Goal: Information Seeking & Learning: Learn about a topic

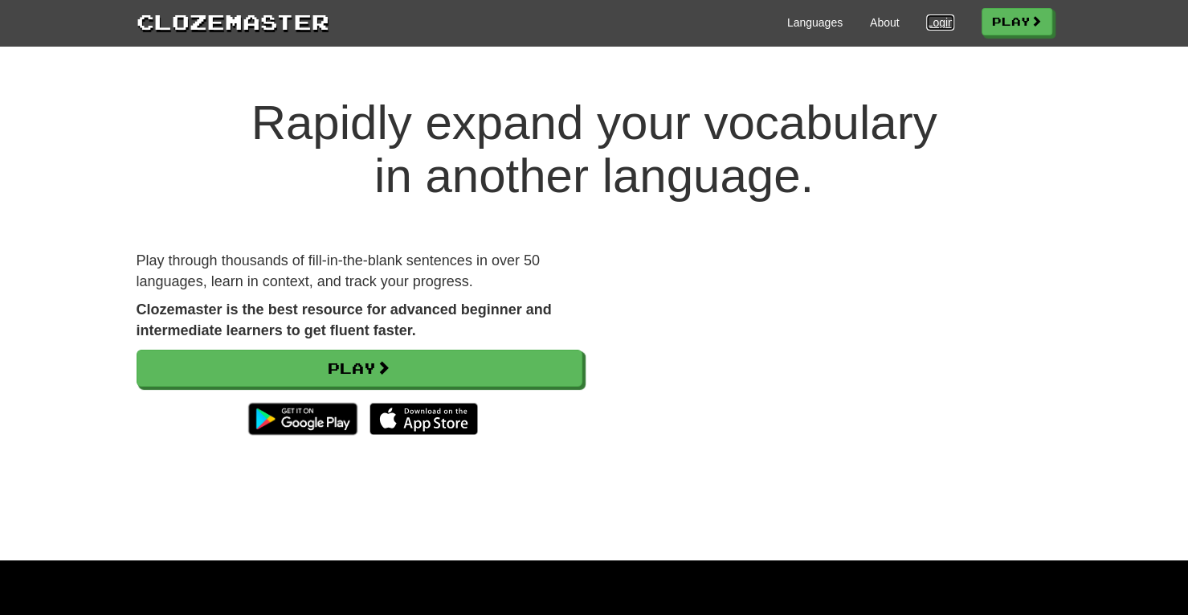
click at [938, 25] on link "Login" at bounding box center [939, 22] width 27 height 16
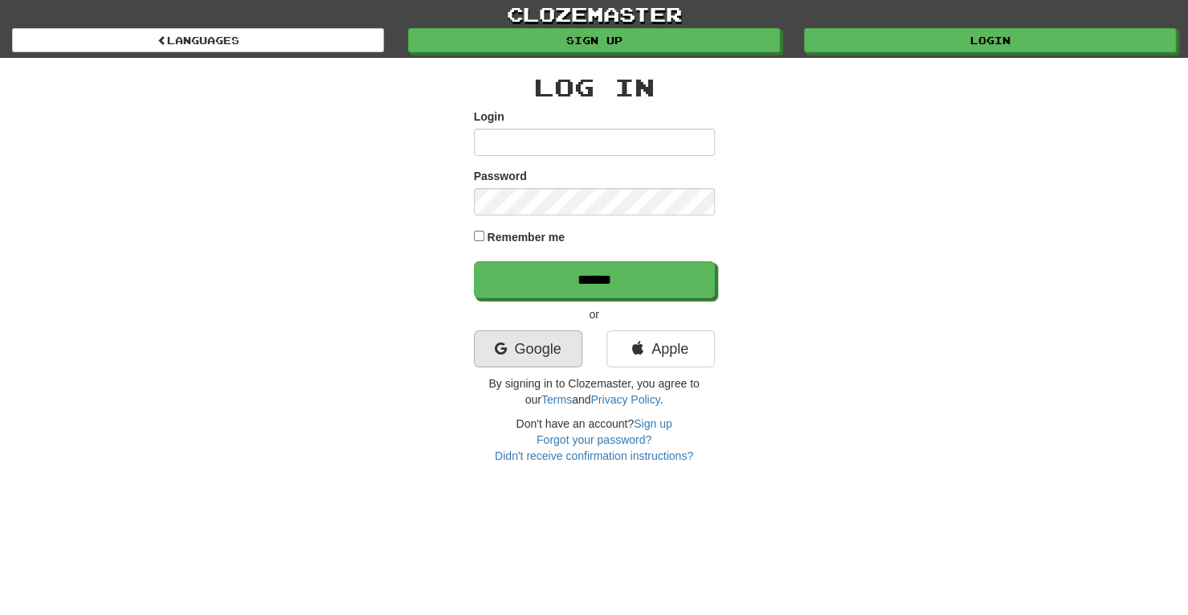
type input "**********"
click at [559, 341] on link "Google" at bounding box center [528, 348] width 108 height 37
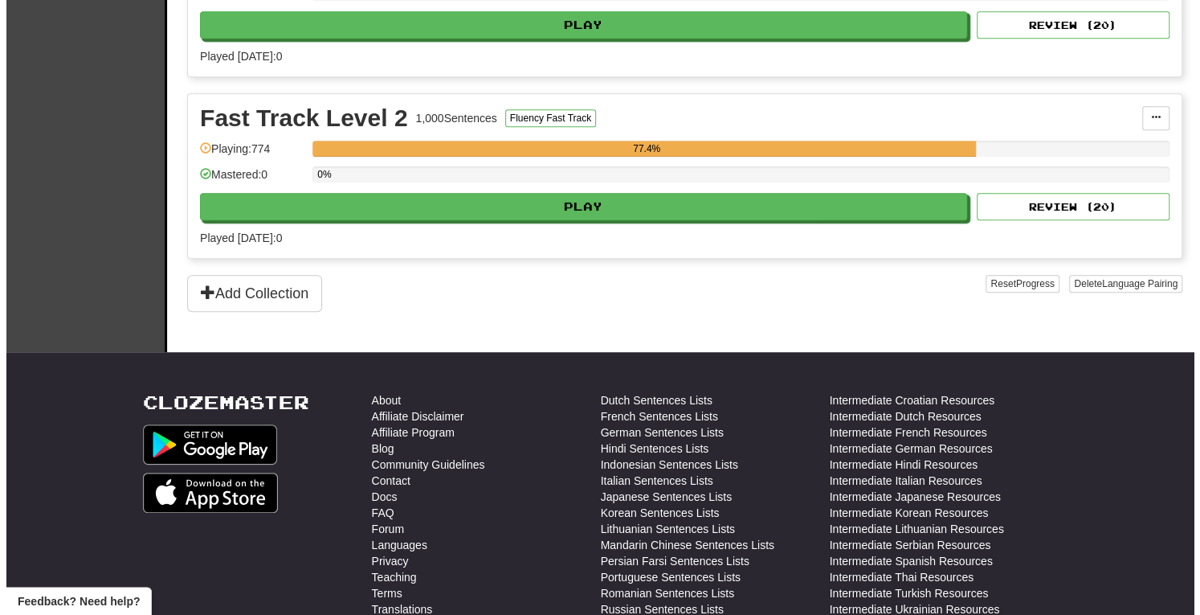
scroll to position [492, 0]
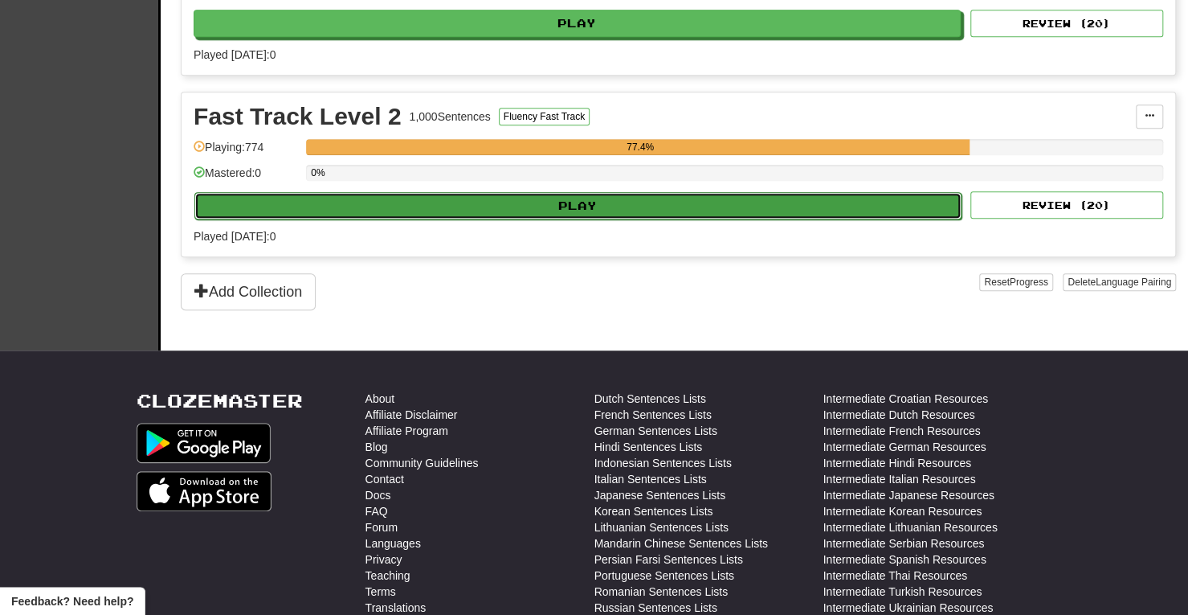
click at [586, 202] on button "Play" at bounding box center [577, 205] width 767 height 27
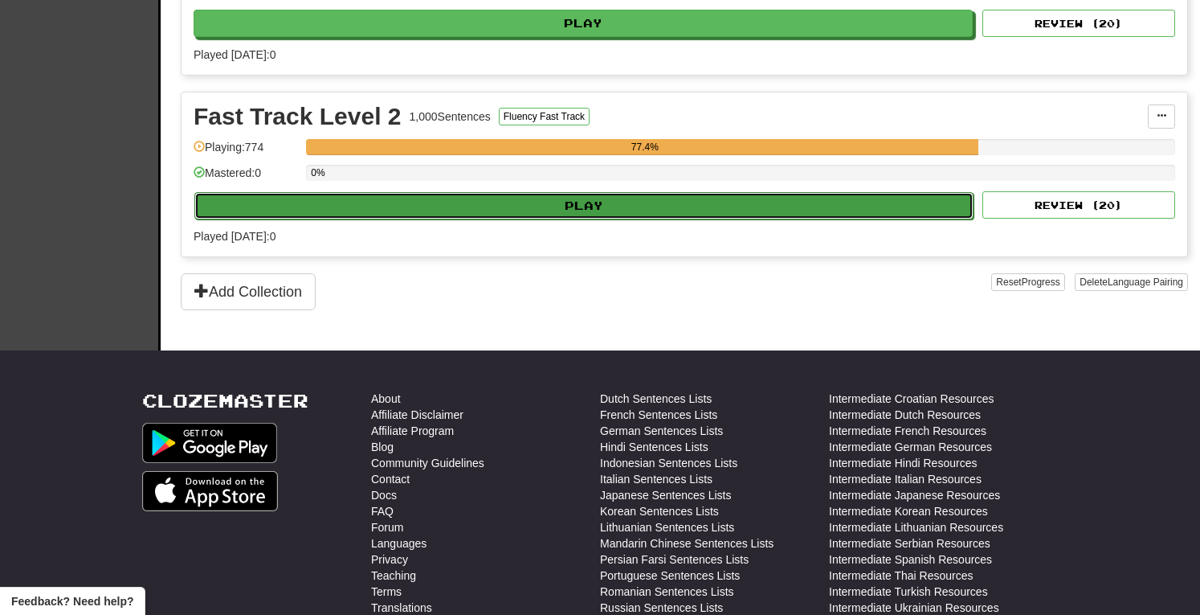
select select "**"
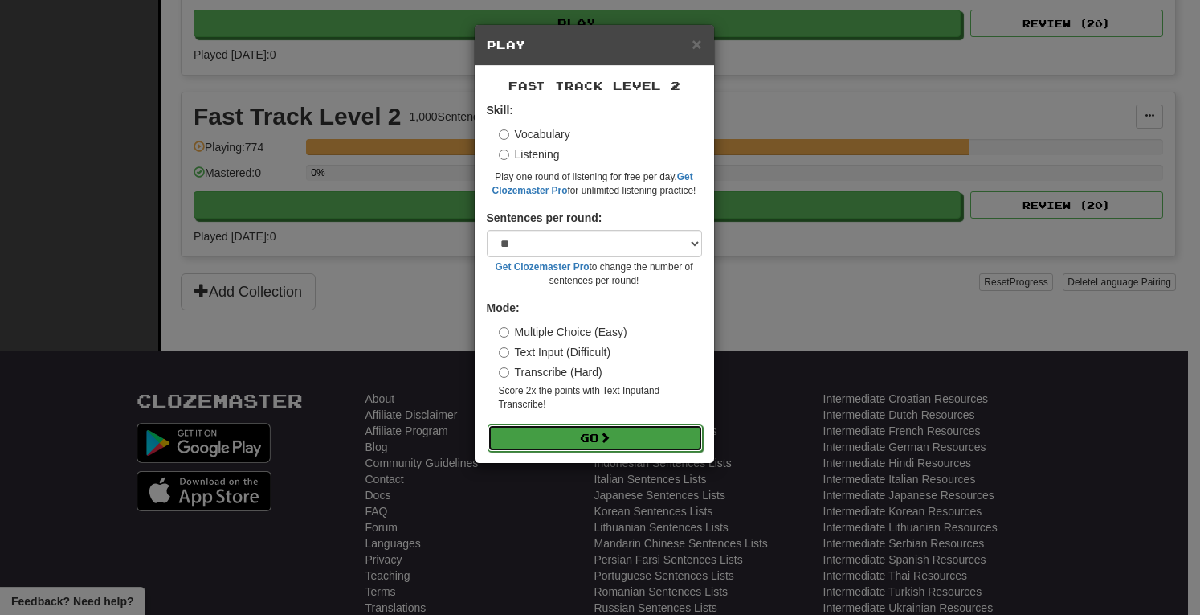
click at [594, 436] on button "Go" at bounding box center [595, 437] width 215 height 27
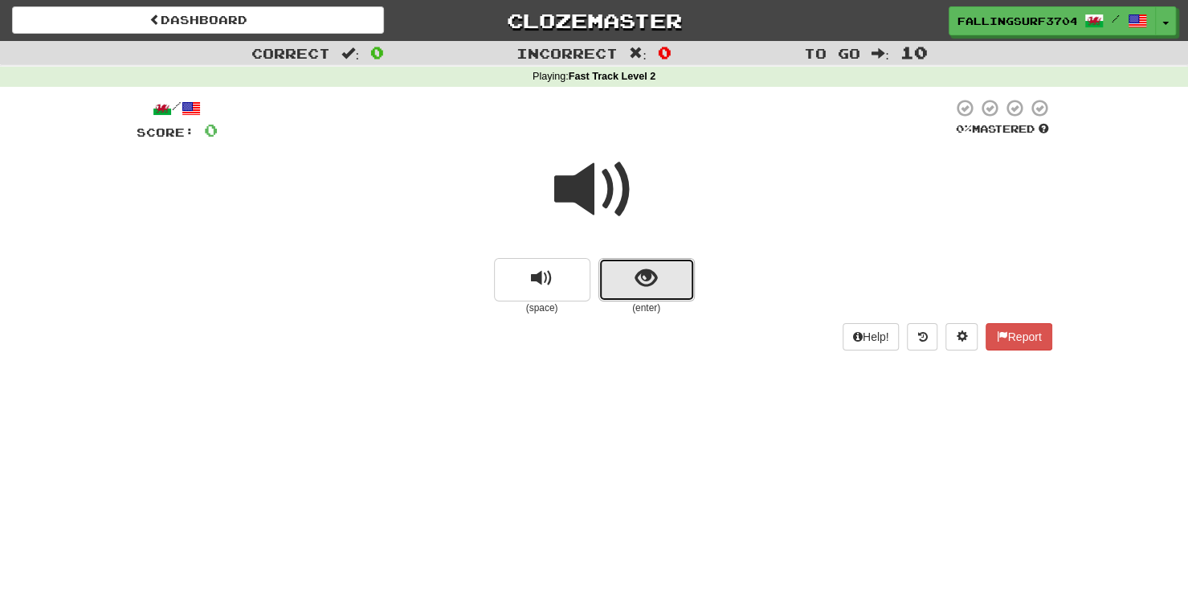
click at [654, 287] on span "show sentence" at bounding box center [646, 279] width 22 height 22
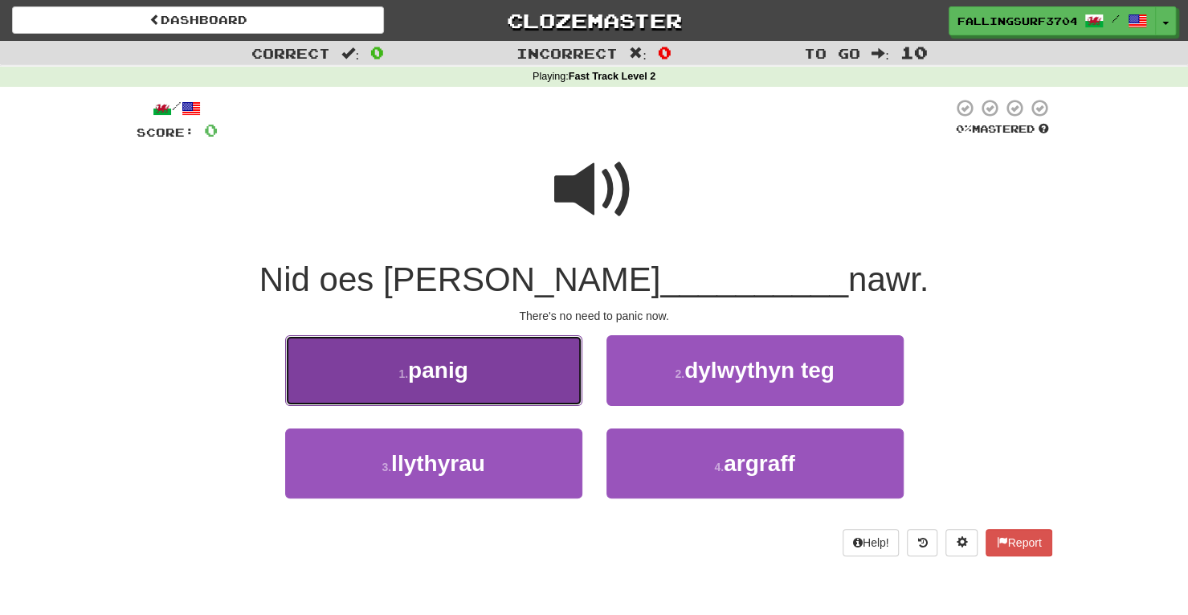
click at [471, 389] on button "1 . panig" at bounding box center [433, 370] width 297 height 70
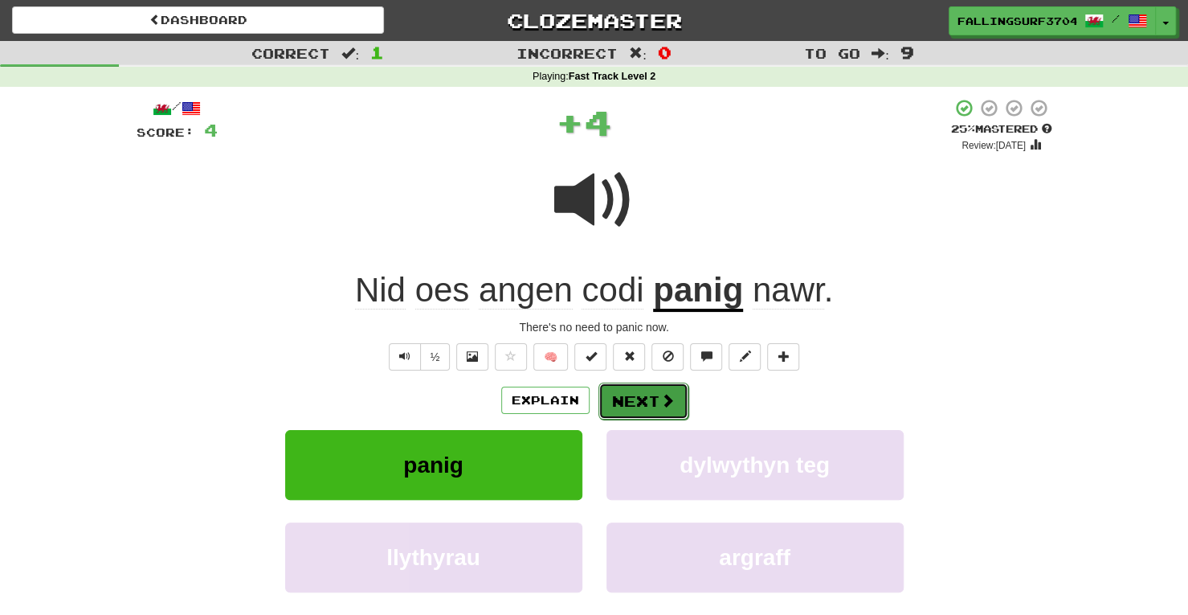
click at [675, 393] on button "Next" at bounding box center [644, 400] width 90 height 37
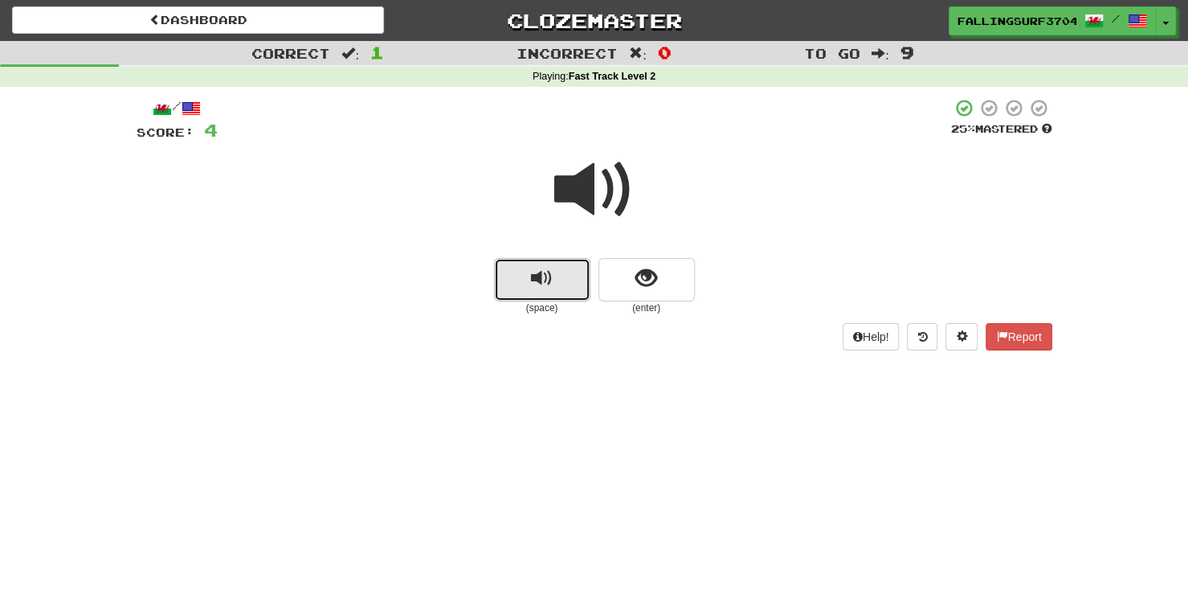
click at [507, 284] on button "replay audio" at bounding box center [542, 279] width 96 height 43
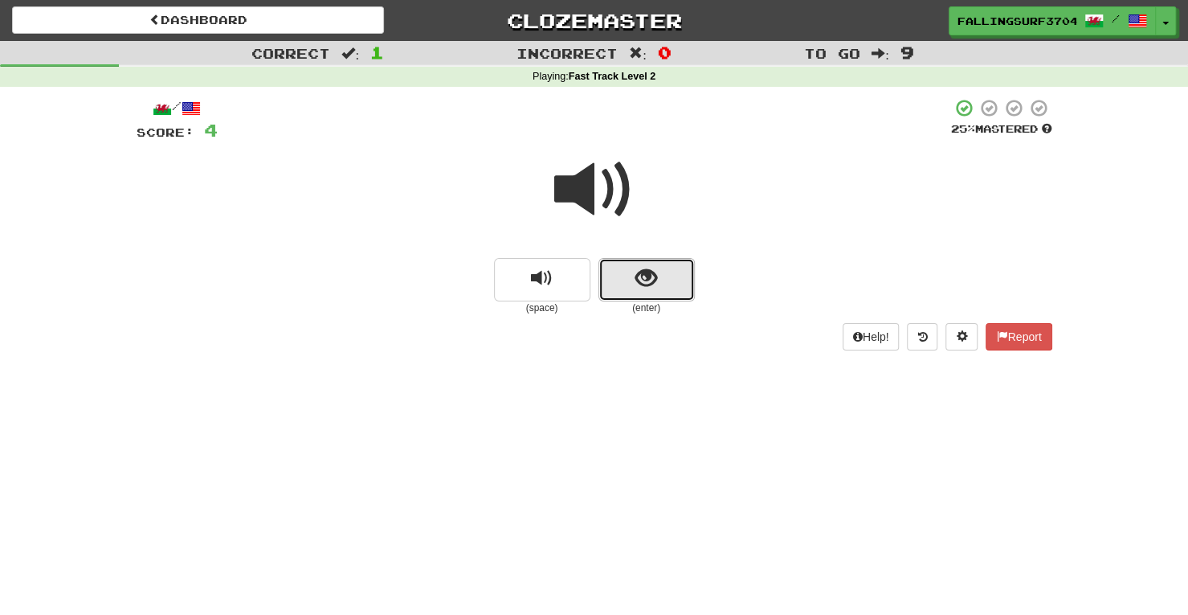
click at [657, 293] on button "show sentence" at bounding box center [647, 279] width 96 height 43
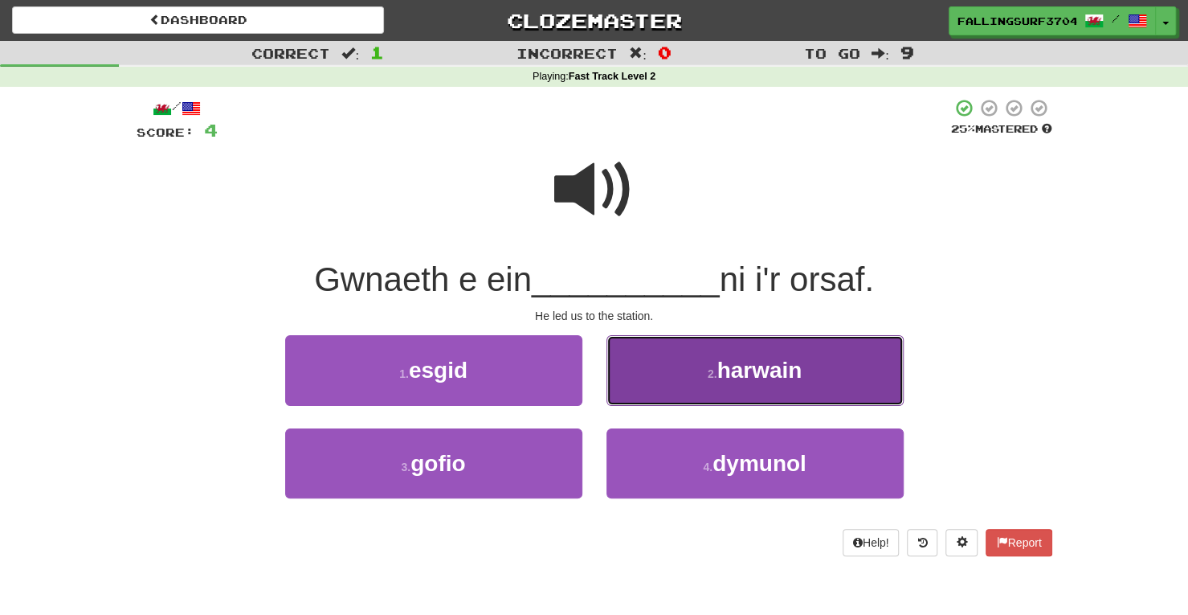
click at [750, 385] on button "2 . harwain" at bounding box center [755, 370] width 297 height 70
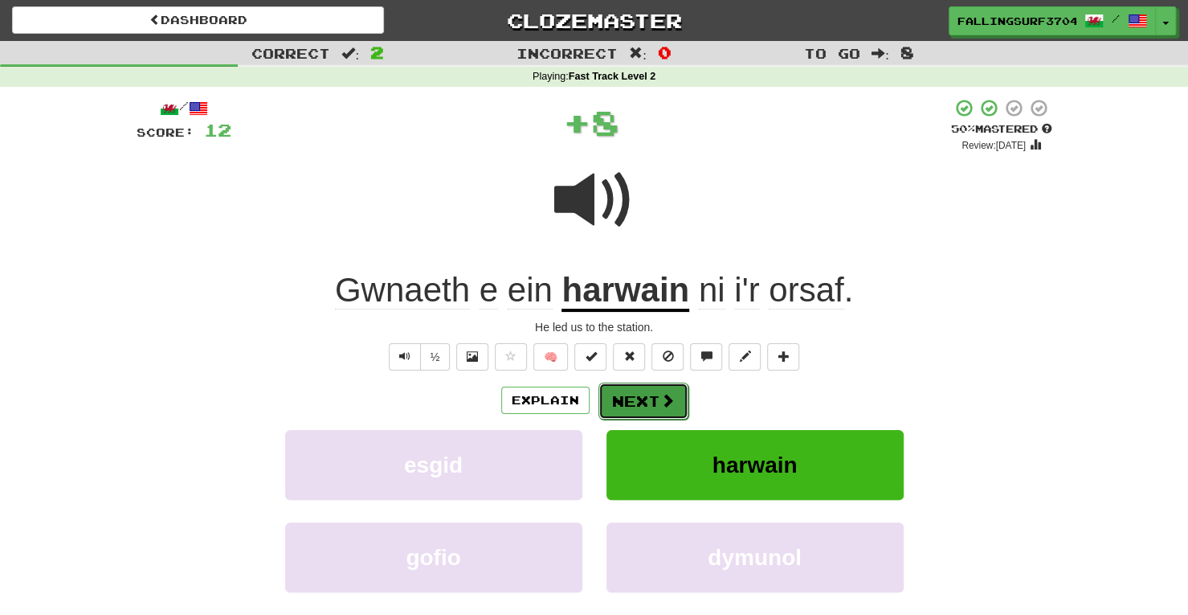
click at [633, 405] on button "Next" at bounding box center [644, 400] width 90 height 37
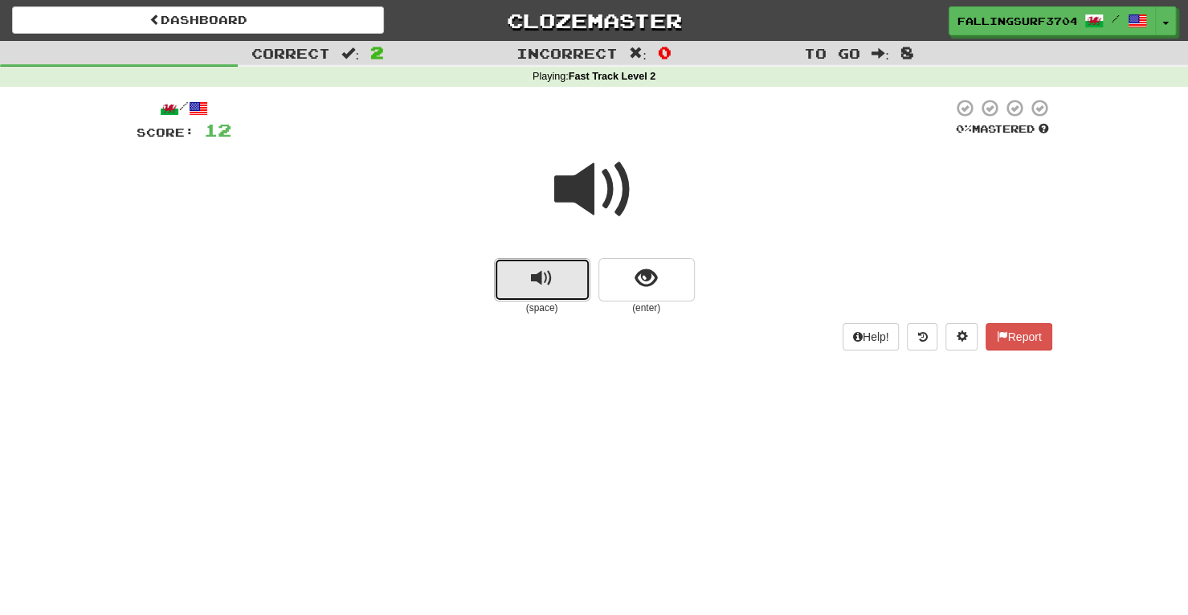
click at [538, 276] on span "replay audio" at bounding box center [542, 279] width 22 height 22
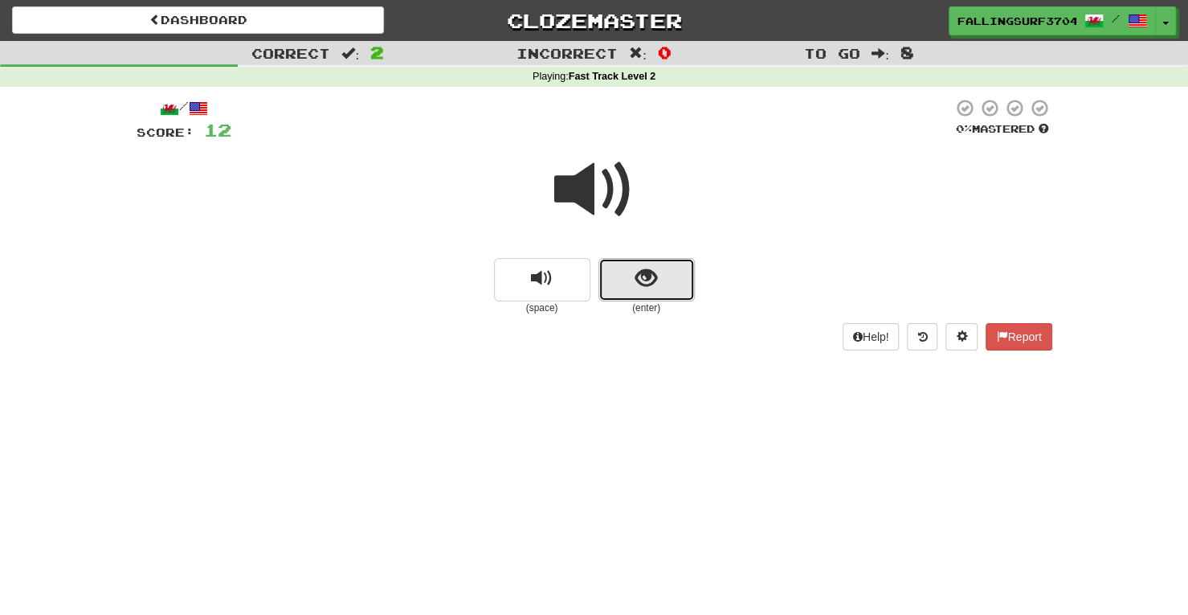
click at [659, 278] on button "show sentence" at bounding box center [647, 279] width 96 height 43
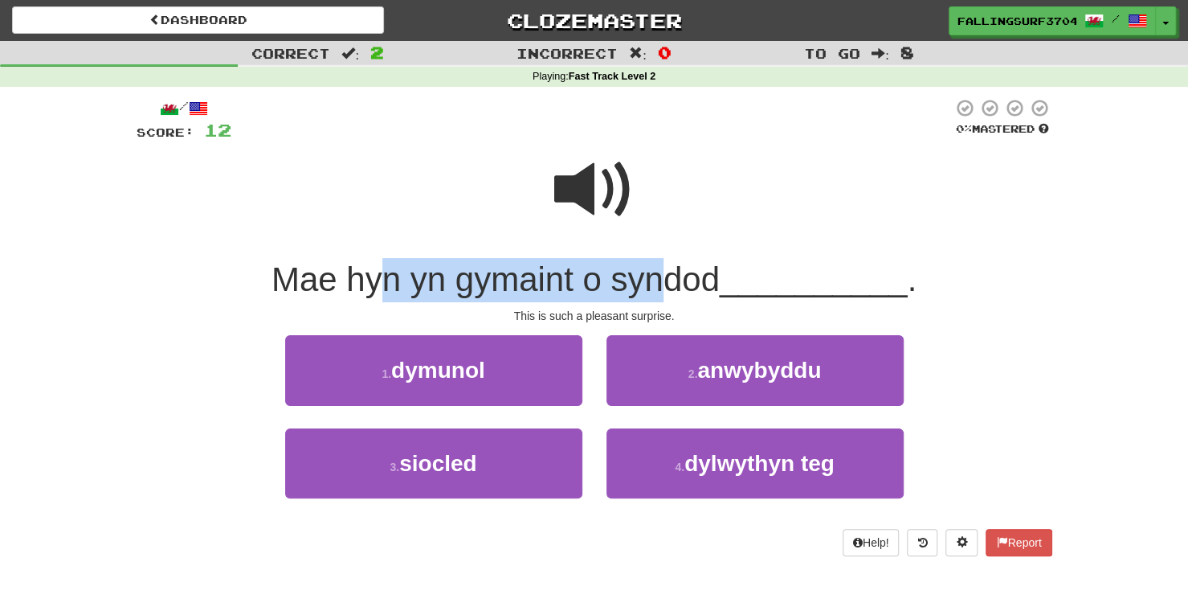
drag, startPoint x: 371, startPoint y: 284, endPoint x: 657, endPoint y: 264, distance: 286.7
click at [657, 264] on span "Mae hyn yn gymaint o syndod" at bounding box center [496, 279] width 448 height 38
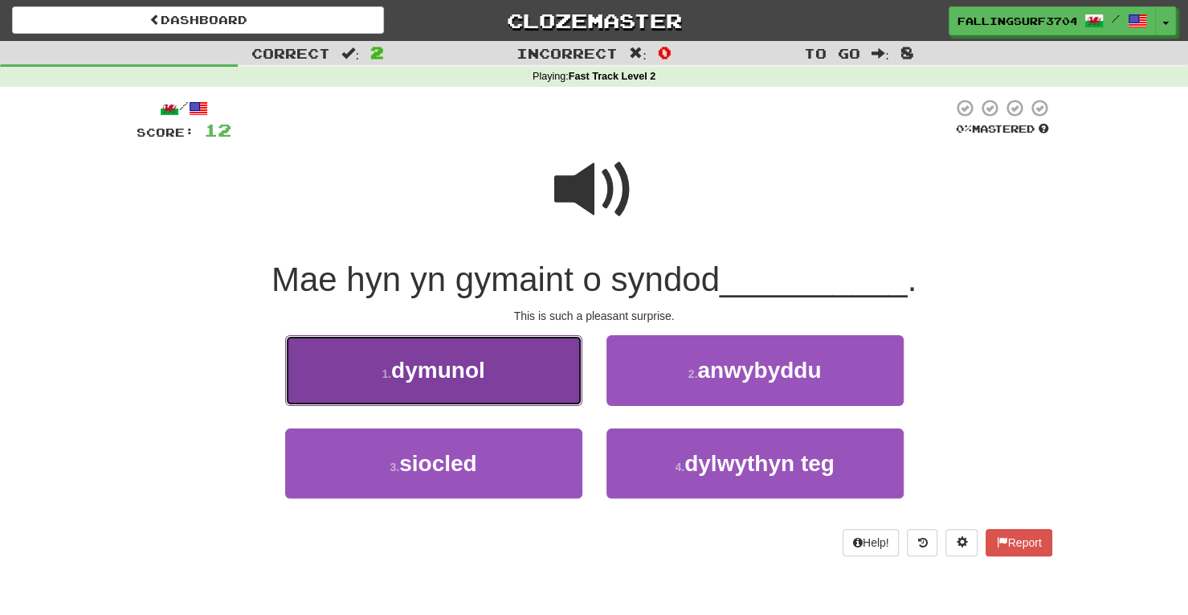
click at [471, 364] on span "dymunol" at bounding box center [438, 370] width 94 height 25
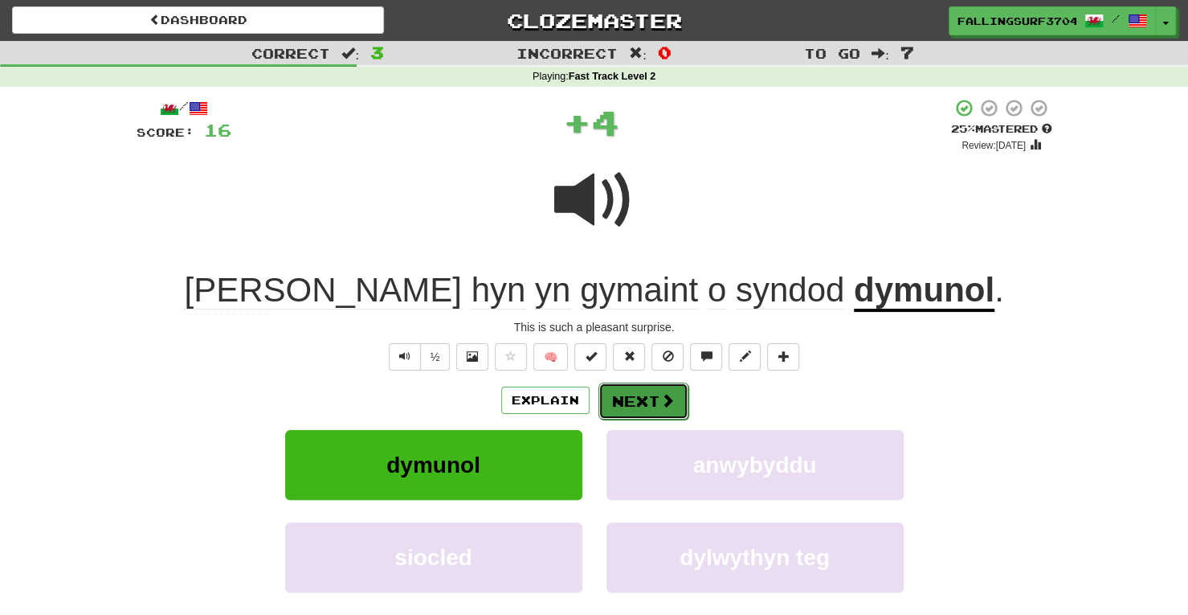
click at [629, 406] on button "Next" at bounding box center [644, 400] width 90 height 37
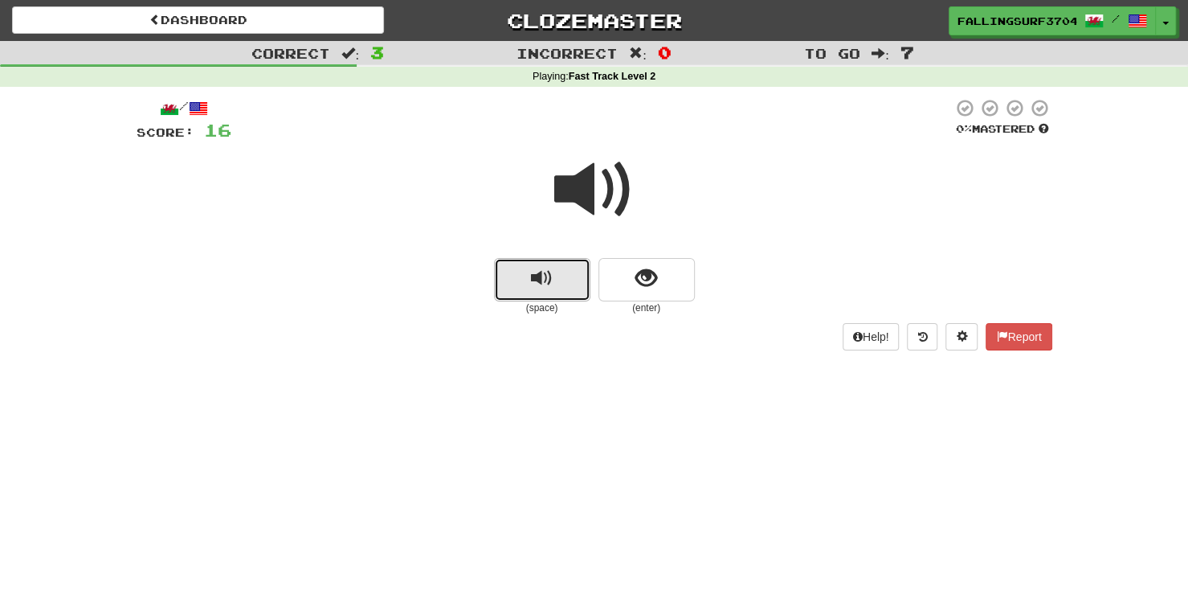
click at [545, 279] on span "replay audio" at bounding box center [542, 279] width 22 height 22
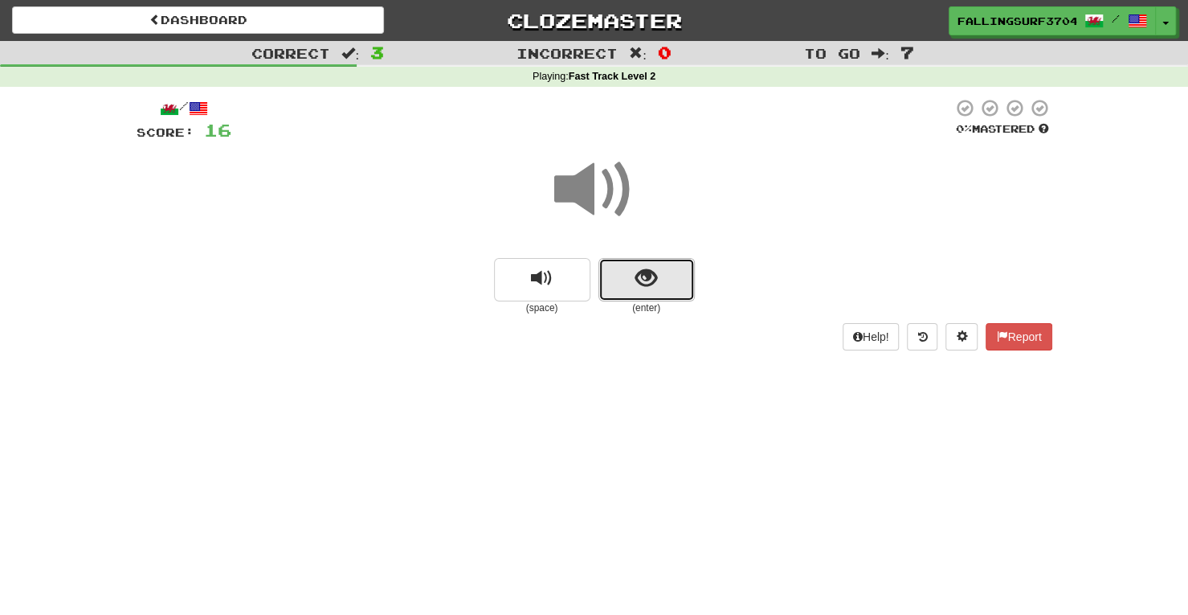
click at [639, 276] on span "show sentence" at bounding box center [646, 279] width 22 height 22
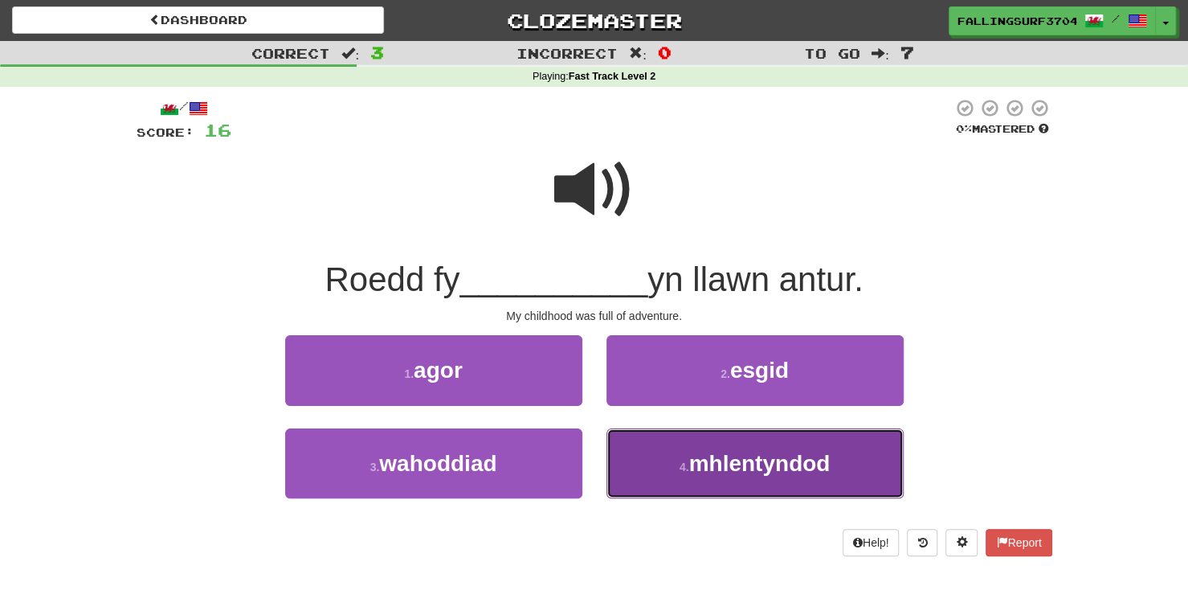
click at [754, 463] on span "mhlentyndod" at bounding box center [758, 463] width 141 height 25
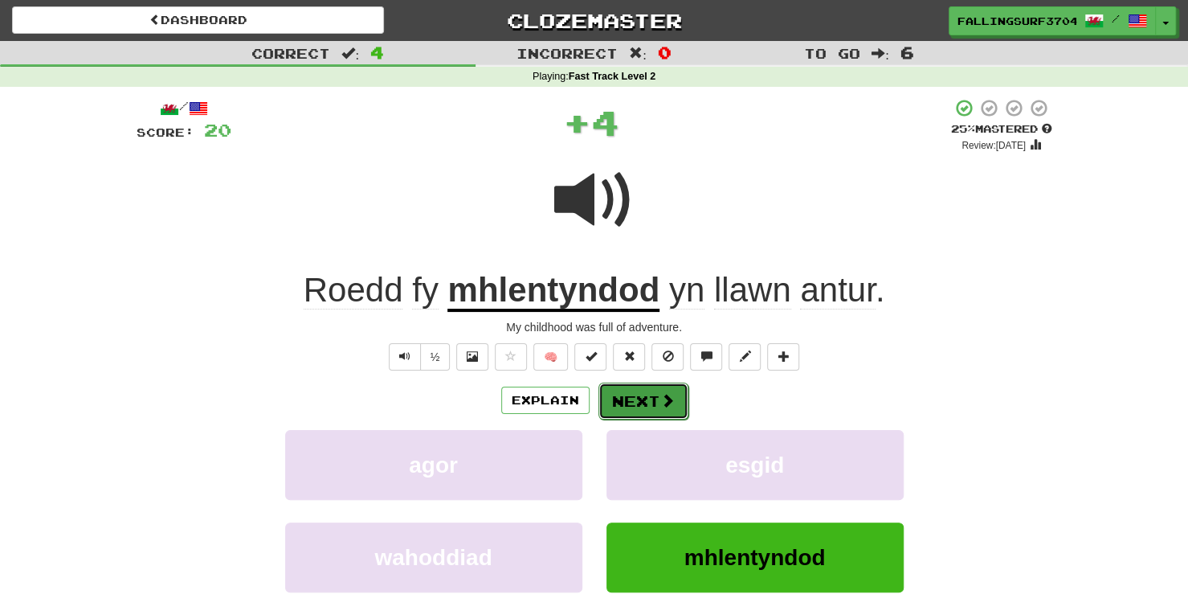
click at [632, 402] on button "Next" at bounding box center [644, 400] width 90 height 37
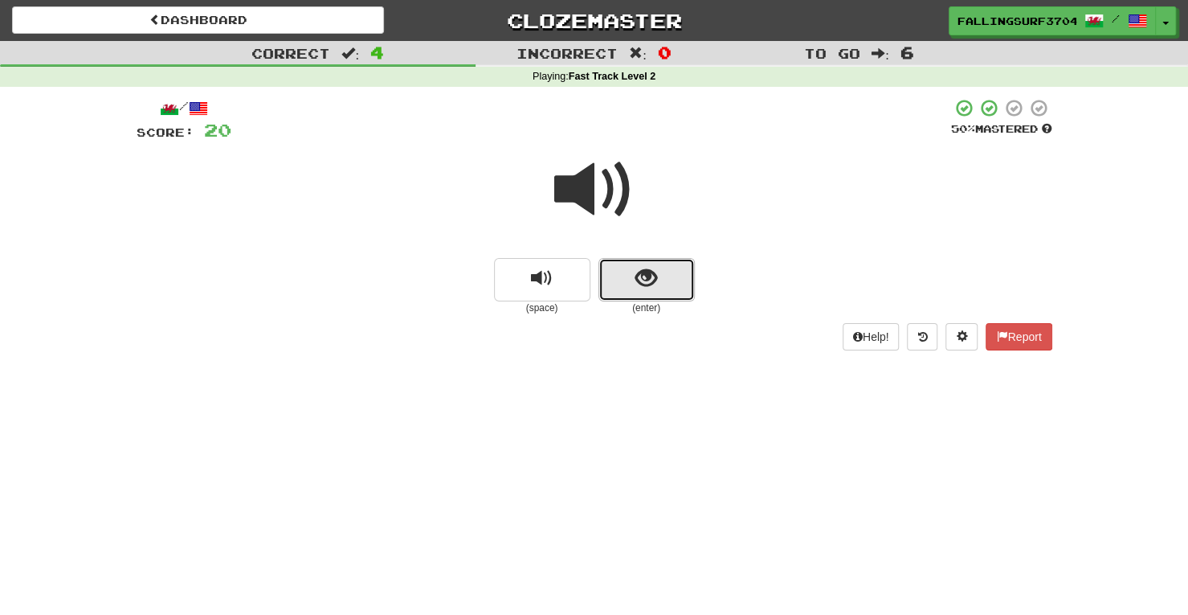
click at [649, 273] on span "show sentence" at bounding box center [646, 279] width 22 height 22
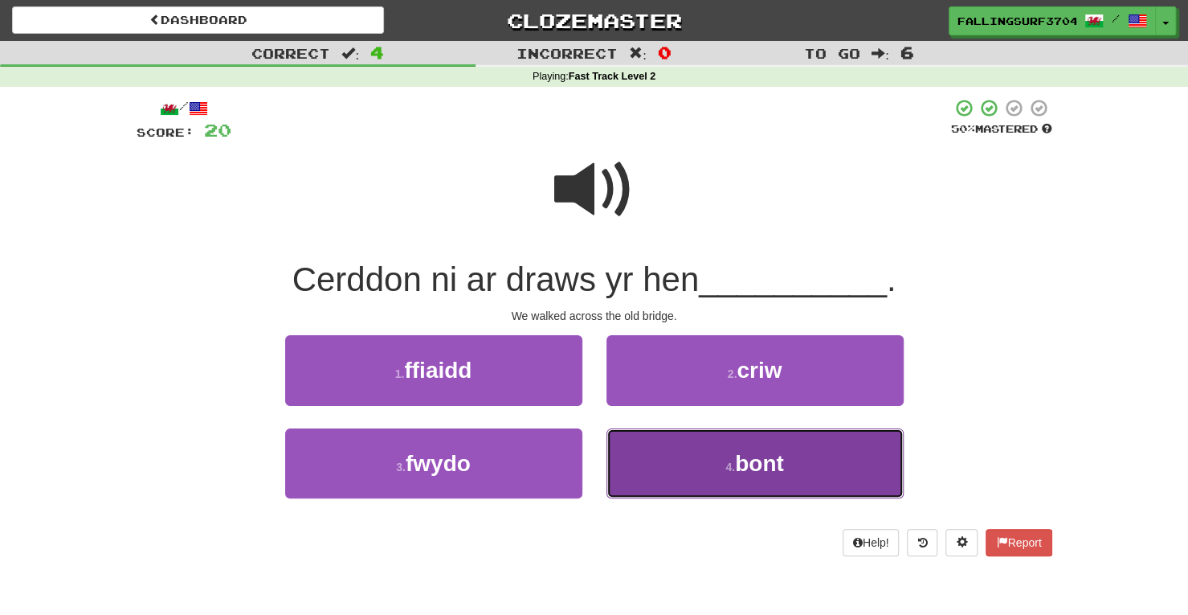
click at [691, 463] on button "4 . bont" at bounding box center [755, 463] width 297 height 70
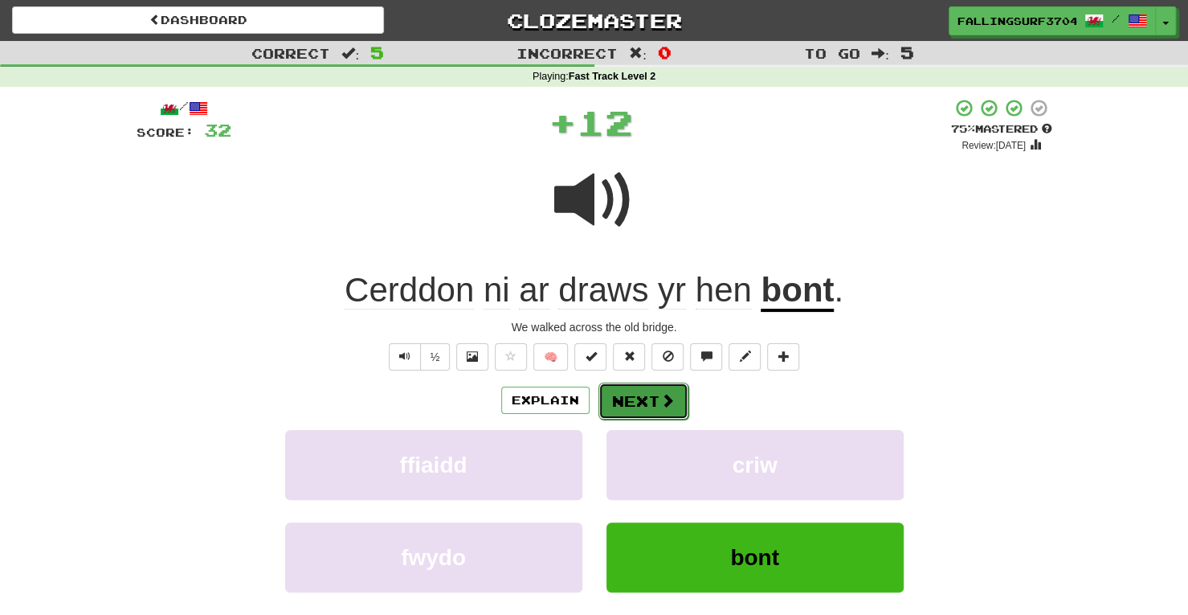
click at [641, 399] on button "Next" at bounding box center [644, 400] width 90 height 37
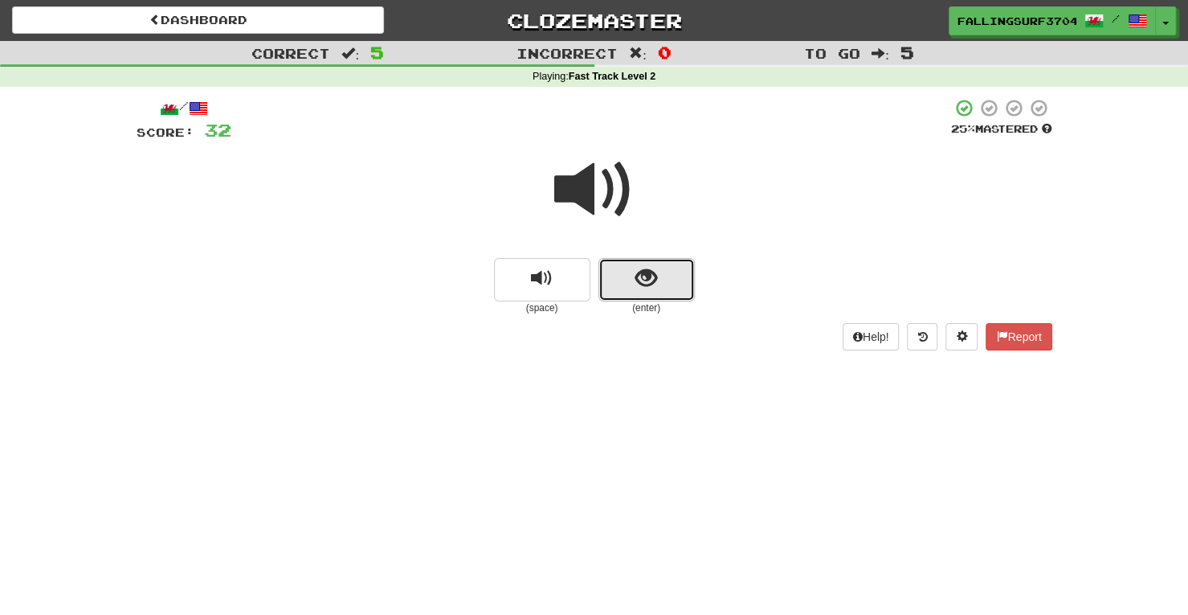
click at [662, 280] on button "show sentence" at bounding box center [647, 279] width 96 height 43
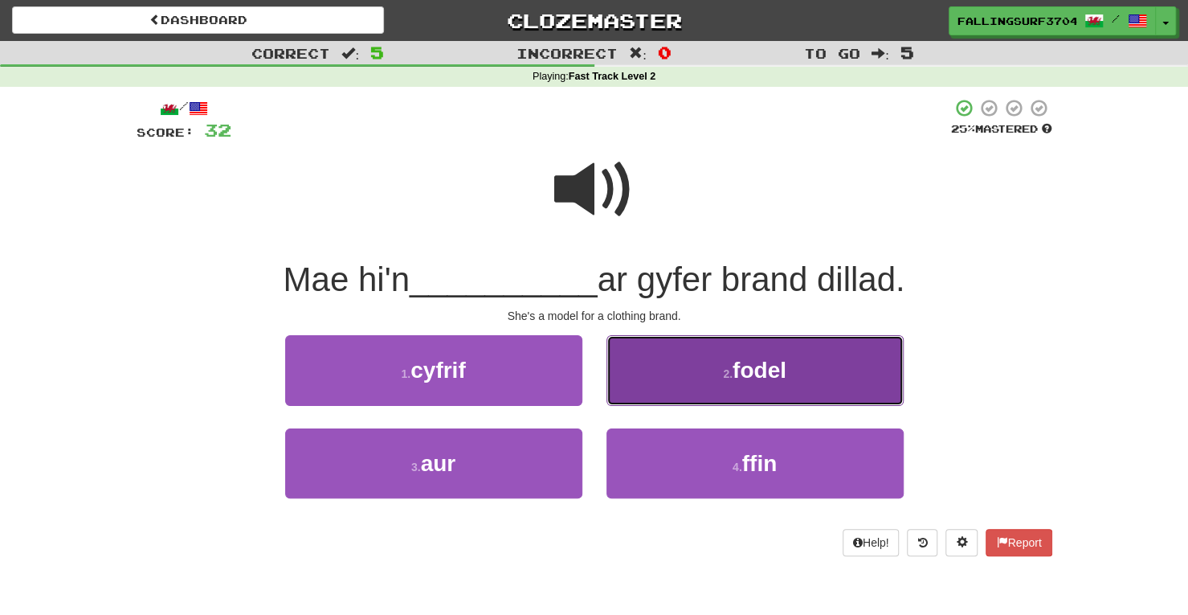
click at [770, 385] on button "2 . fodel" at bounding box center [755, 370] width 297 height 70
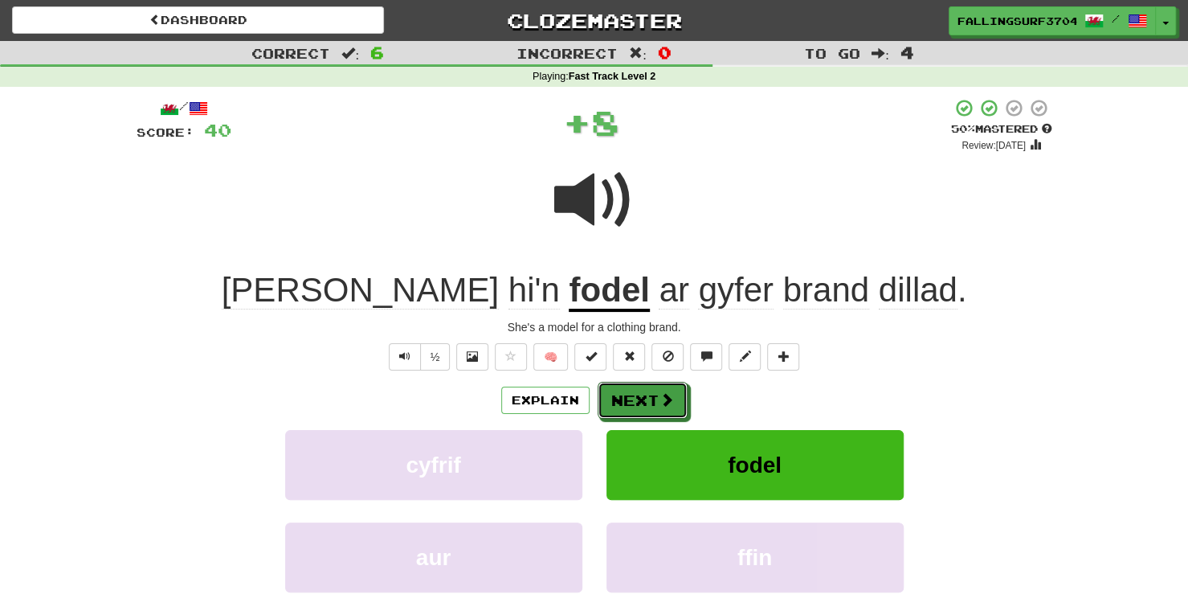
click at [636, 382] on div "Explain Next" at bounding box center [595, 400] width 916 height 37
click at [661, 411] on button "Next" at bounding box center [644, 400] width 90 height 37
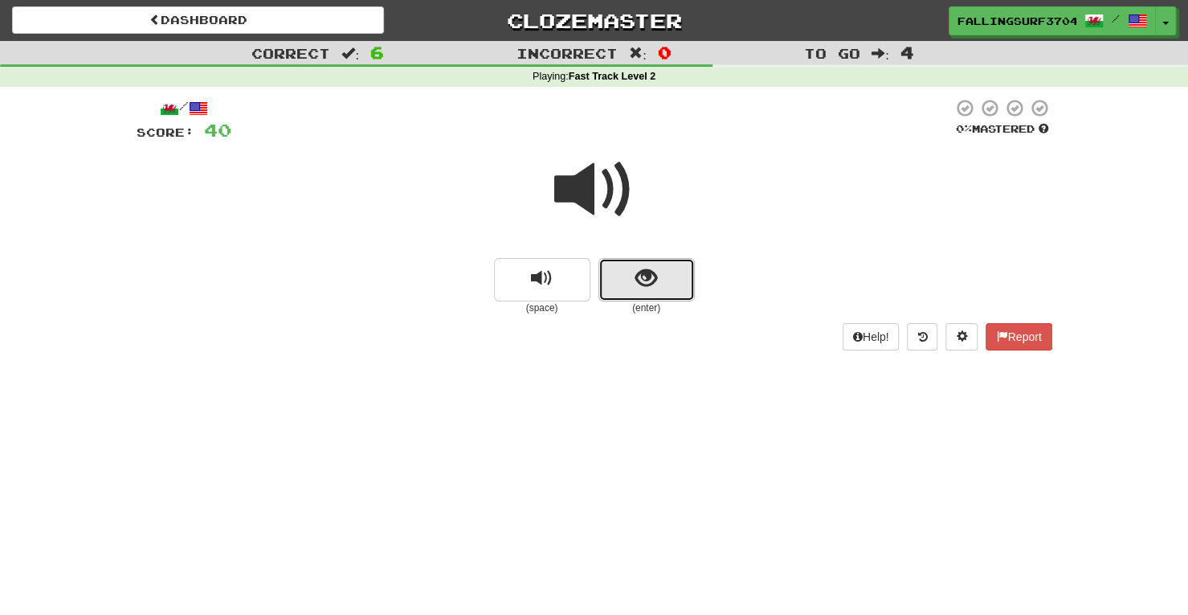
click at [641, 277] on span "show sentence" at bounding box center [646, 279] width 22 height 22
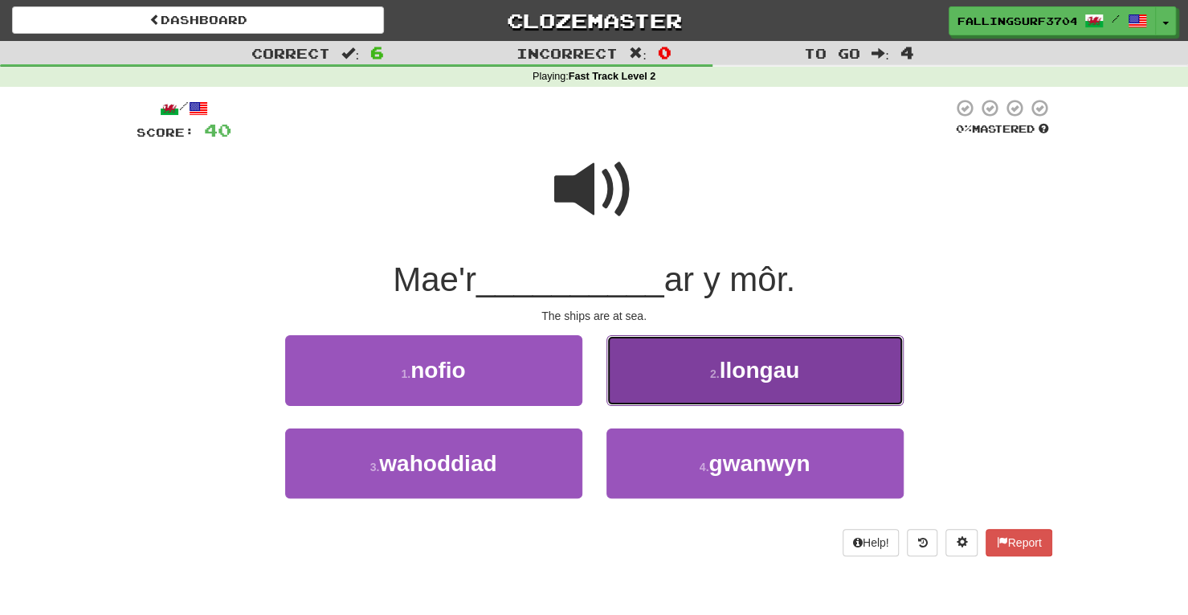
click at [697, 382] on button "2 . llongau" at bounding box center [755, 370] width 297 height 70
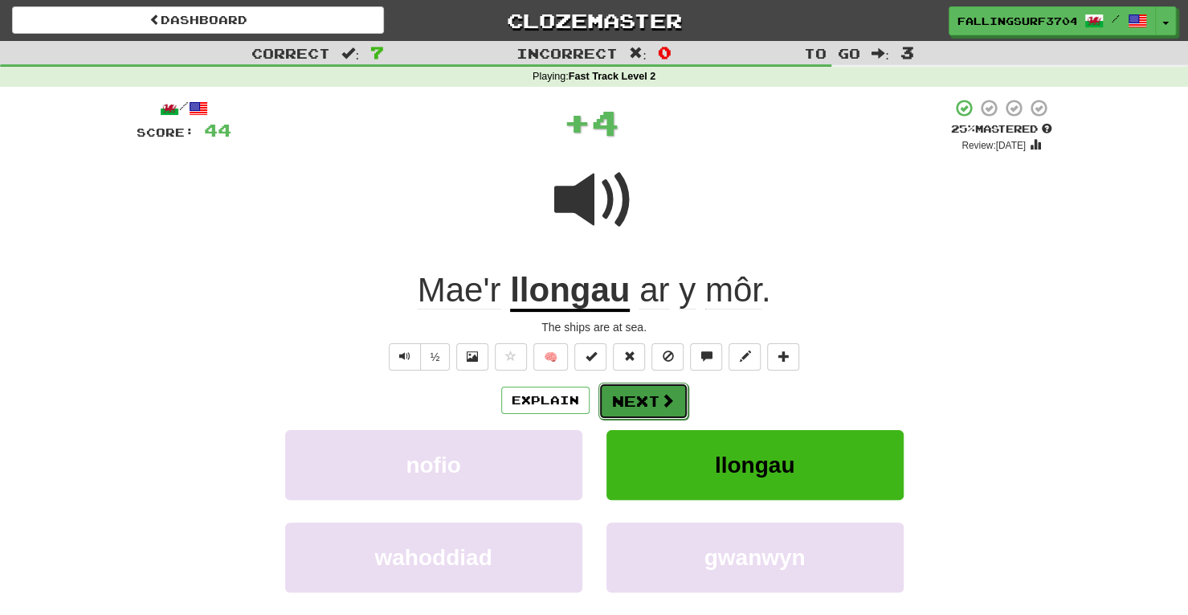
click at [627, 386] on button "Next" at bounding box center [644, 400] width 90 height 37
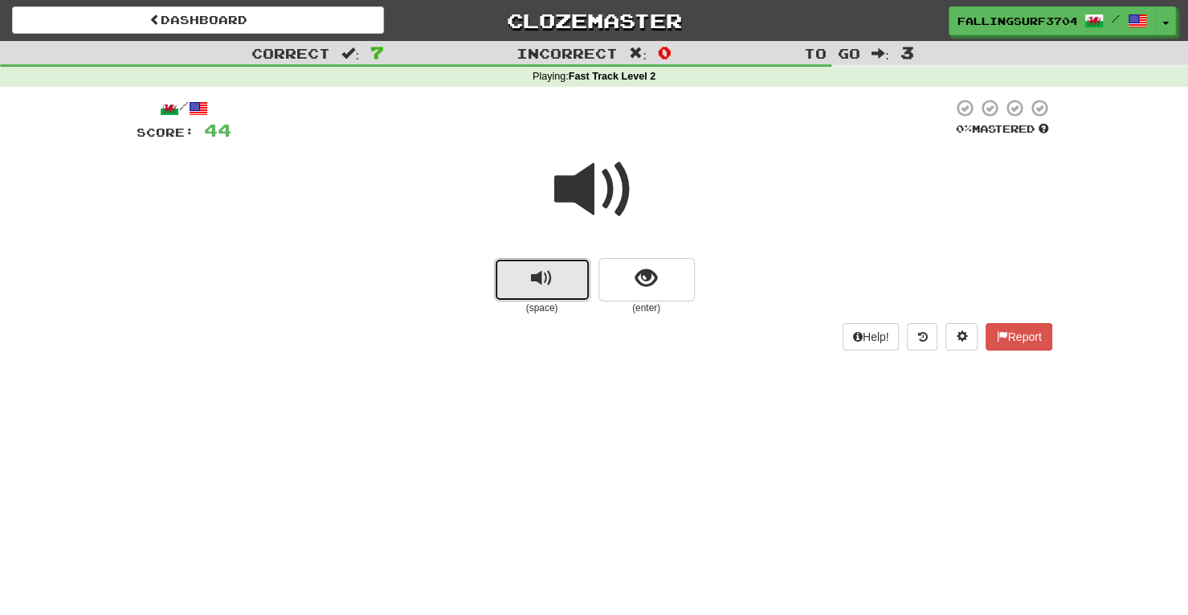
click at [525, 290] on button "replay audio" at bounding box center [542, 279] width 96 height 43
click at [644, 301] on small "(enter)" at bounding box center [647, 308] width 96 height 14
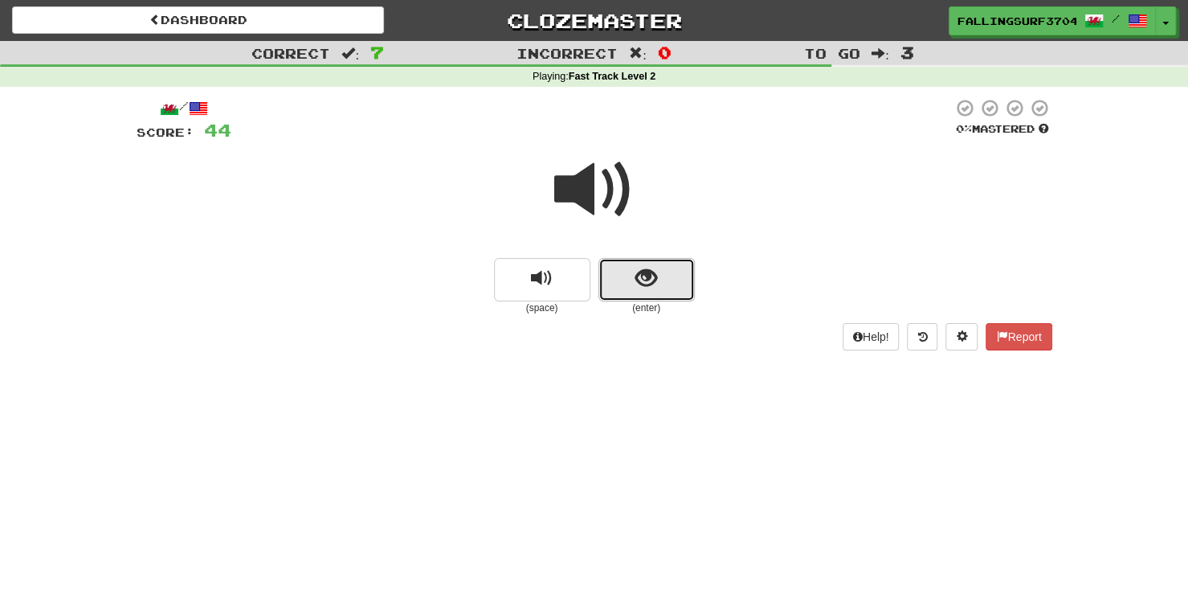
click at [648, 284] on span "show sentence" at bounding box center [646, 279] width 22 height 22
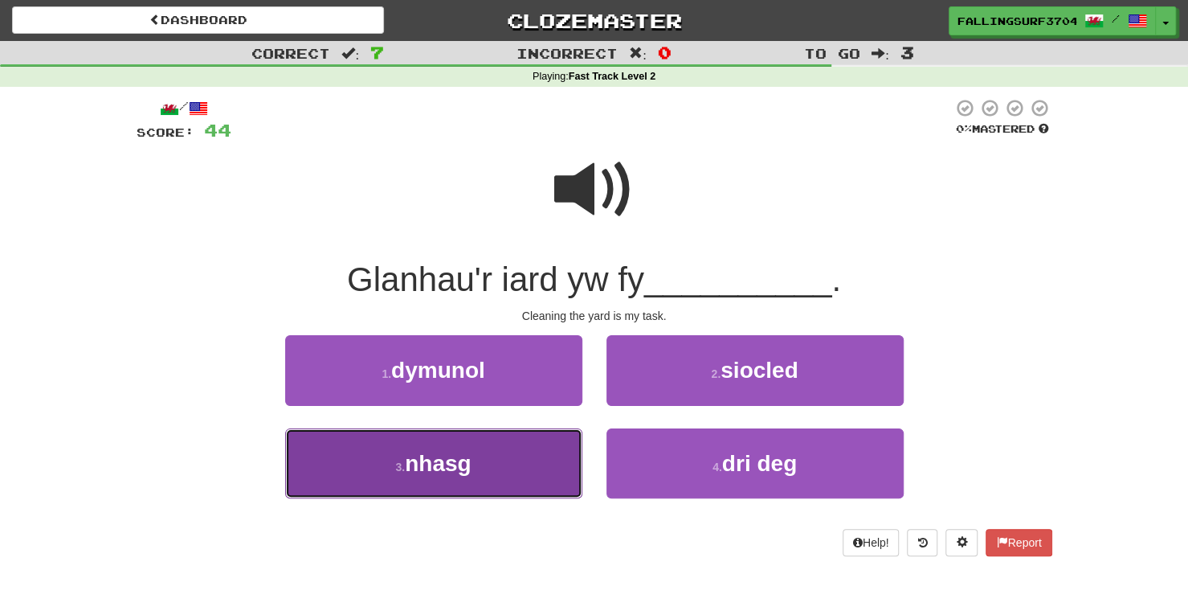
click at [516, 492] on button "3 . nhasg" at bounding box center [433, 463] width 297 height 70
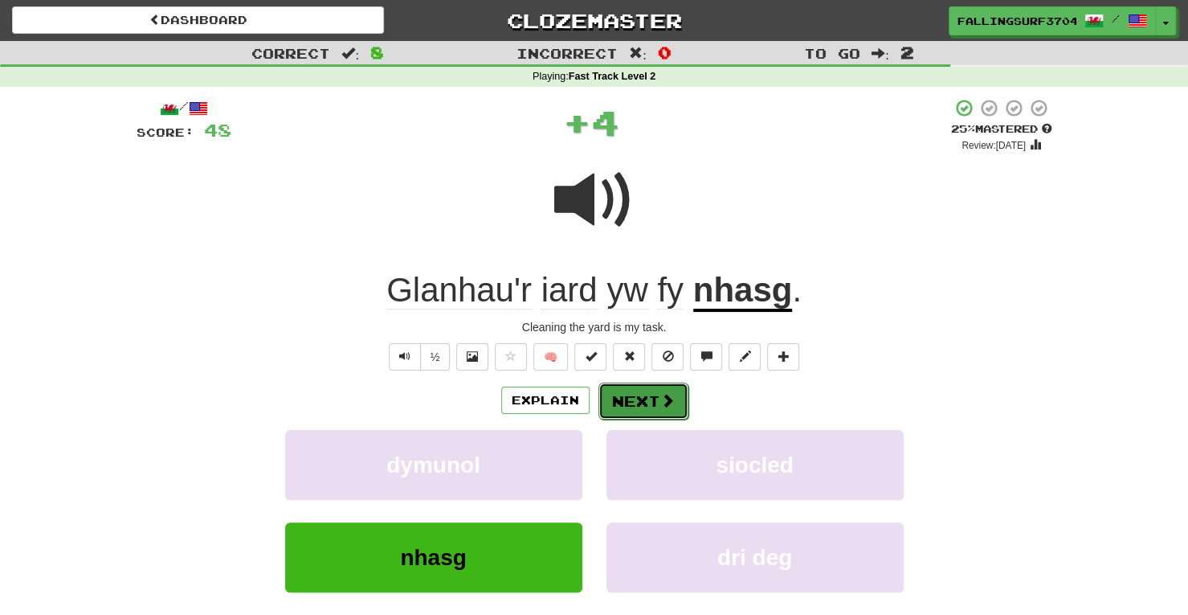
click at [641, 396] on button "Next" at bounding box center [644, 400] width 90 height 37
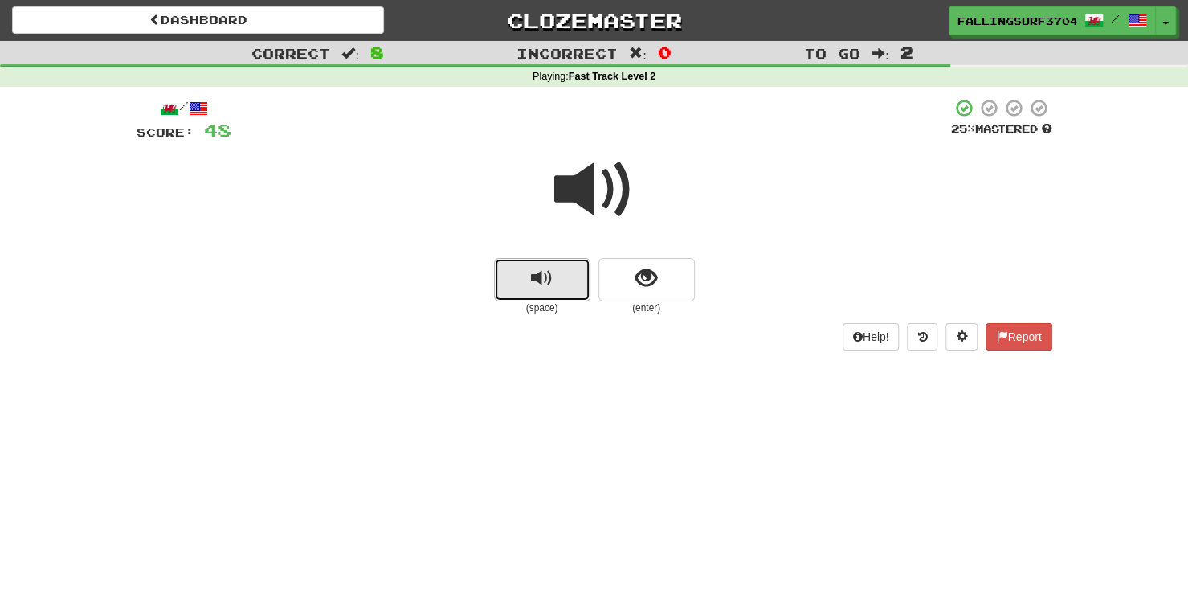
click at [543, 288] on span "replay audio" at bounding box center [542, 279] width 22 height 22
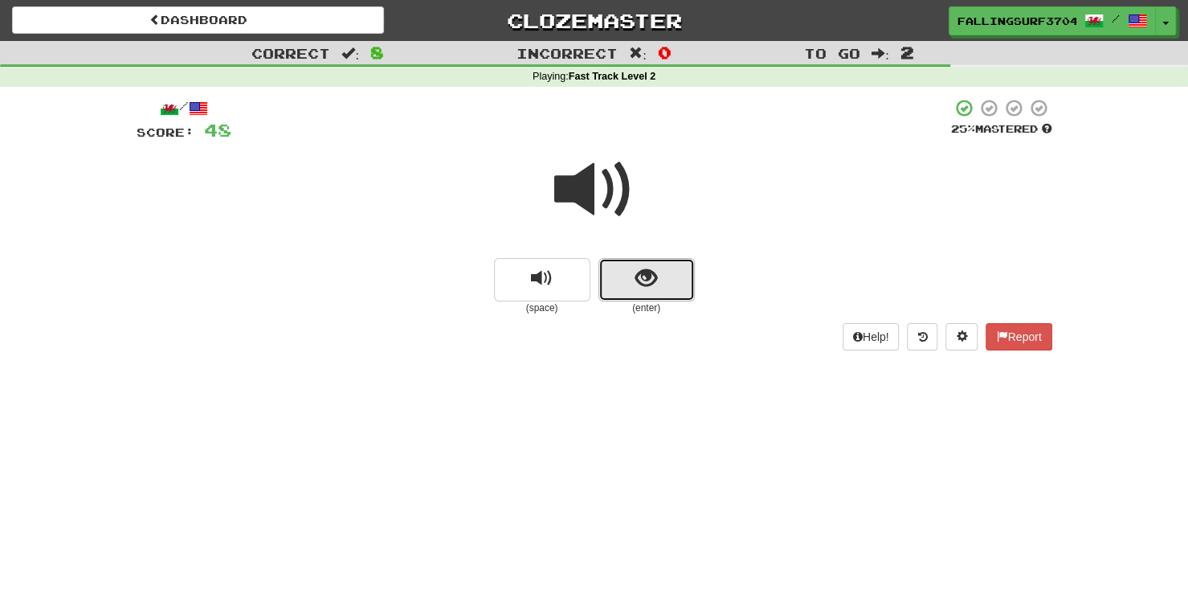
click at [654, 259] on button "show sentence" at bounding box center [647, 279] width 96 height 43
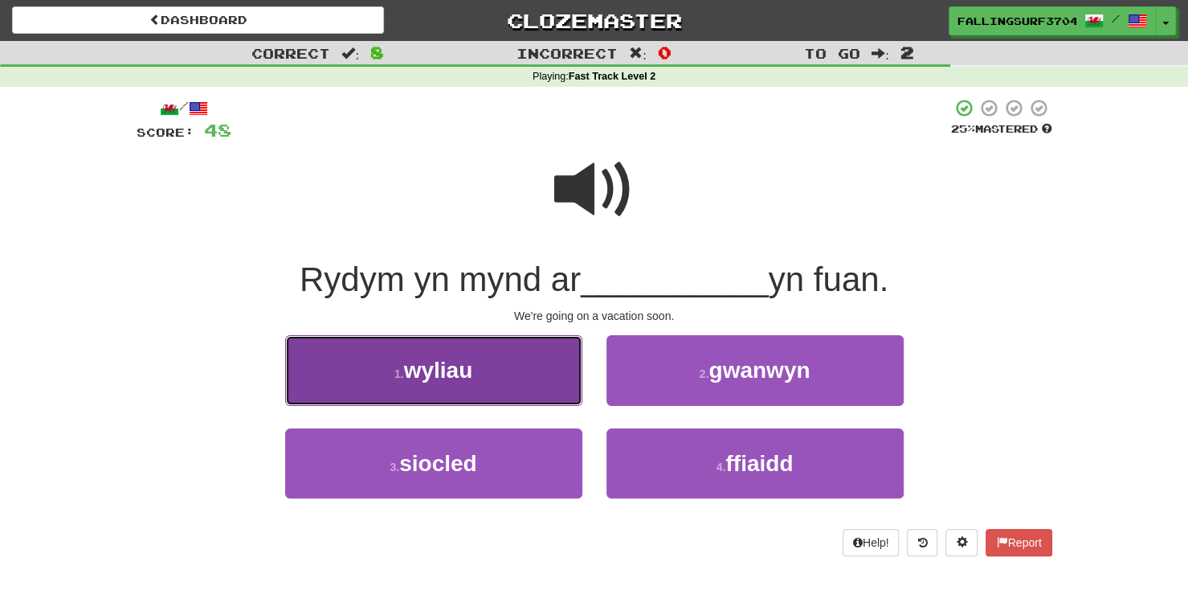
click at [499, 373] on button "1 . wyliau" at bounding box center [433, 370] width 297 height 70
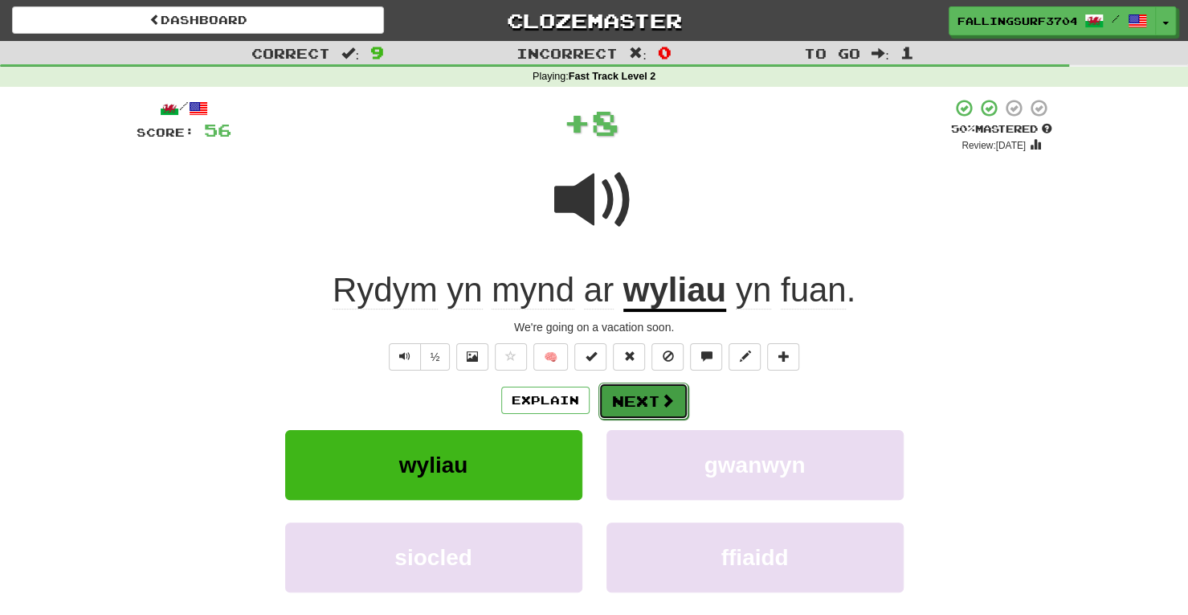
click at [614, 401] on button "Next" at bounding box center [644, 400] width 90 height 37
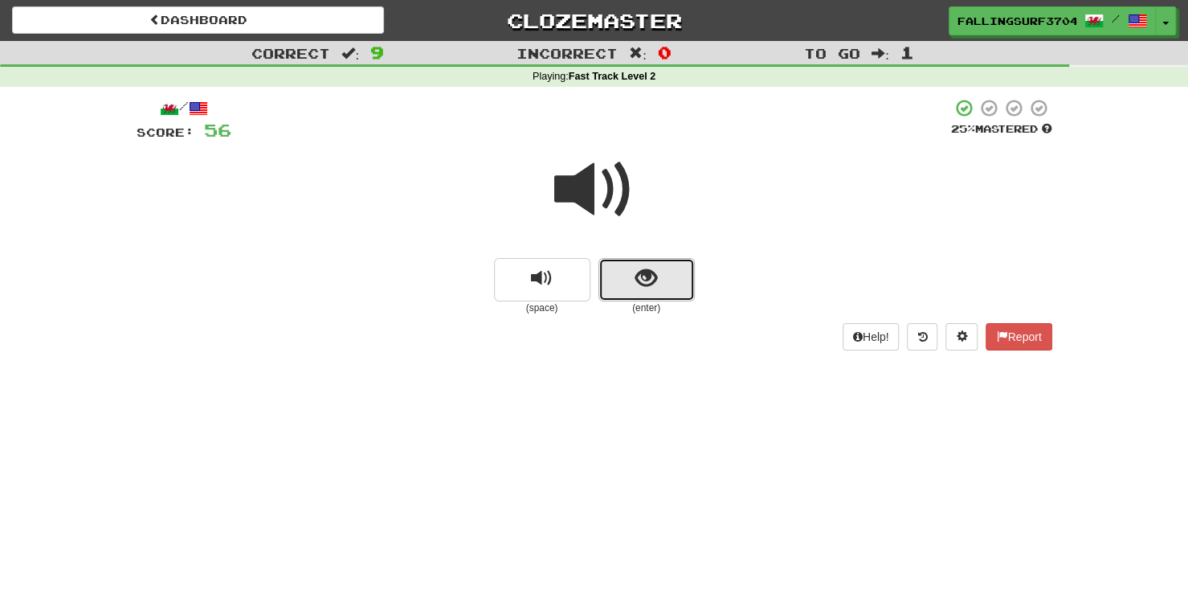
click at [656, 278] on span "show sentence" at bounding box center [646, 279] width 22 height 22
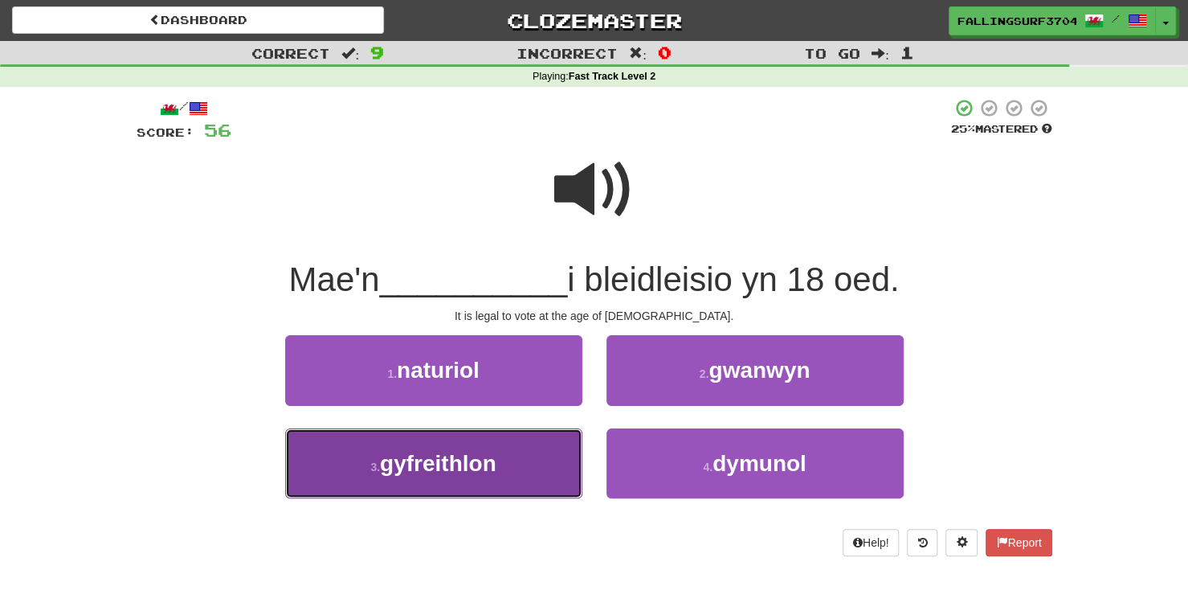
click at [455, 462] on span "gyfreithlon" at bounding box center [438, 463] width 116 height 25
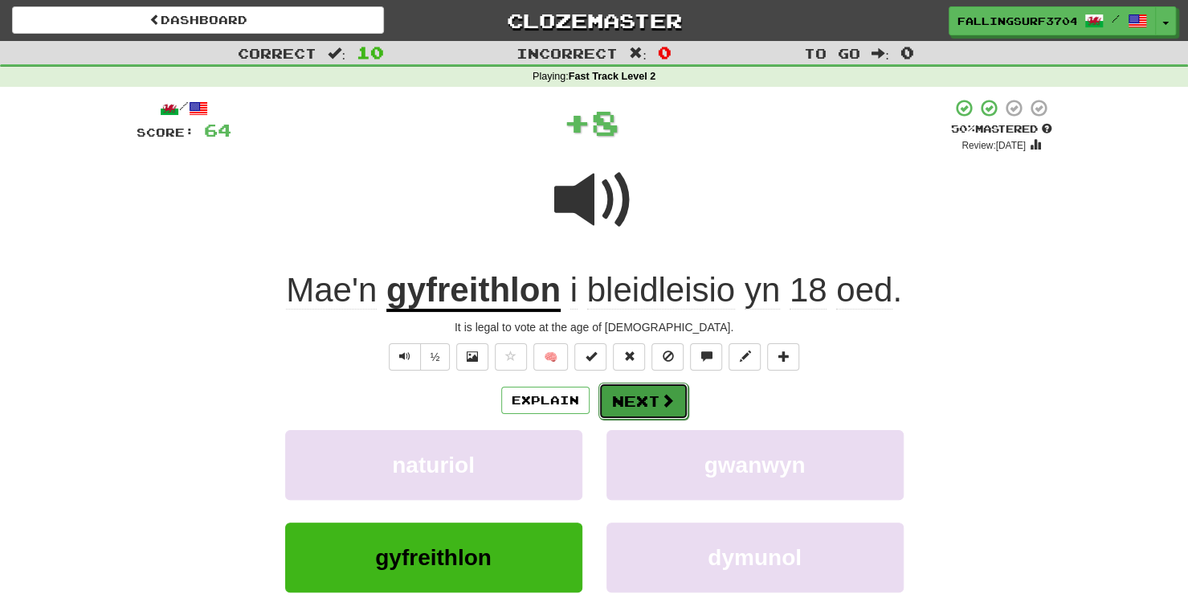
click at [635, 402] on button "Next" at bounding box center [644, 400] width 90 height 37
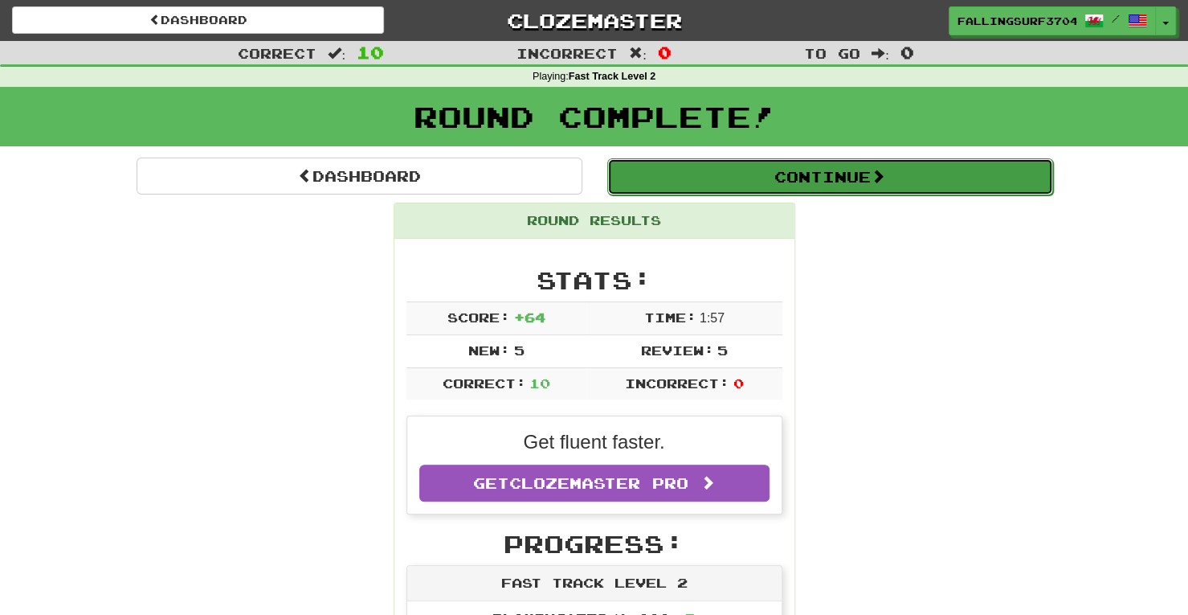
click at [826, 178] on button "Continue" at bounding box center [830, 176] width 446 height 37
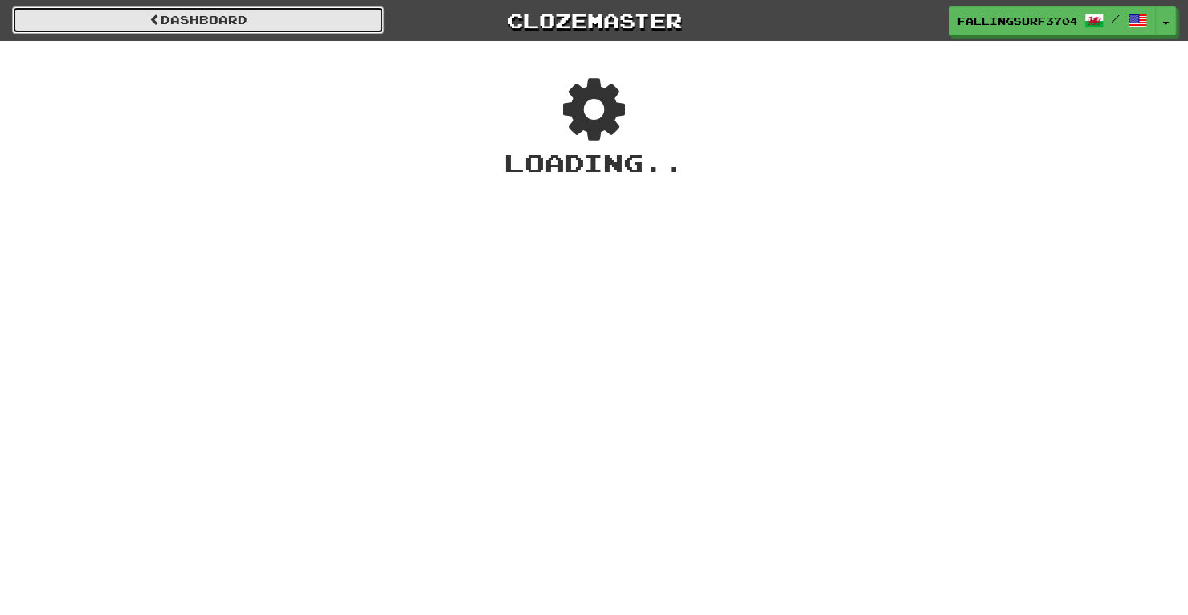
click at [202, 18] on link "Dashboard" at bounding box center [198, 19] width 372 height 27
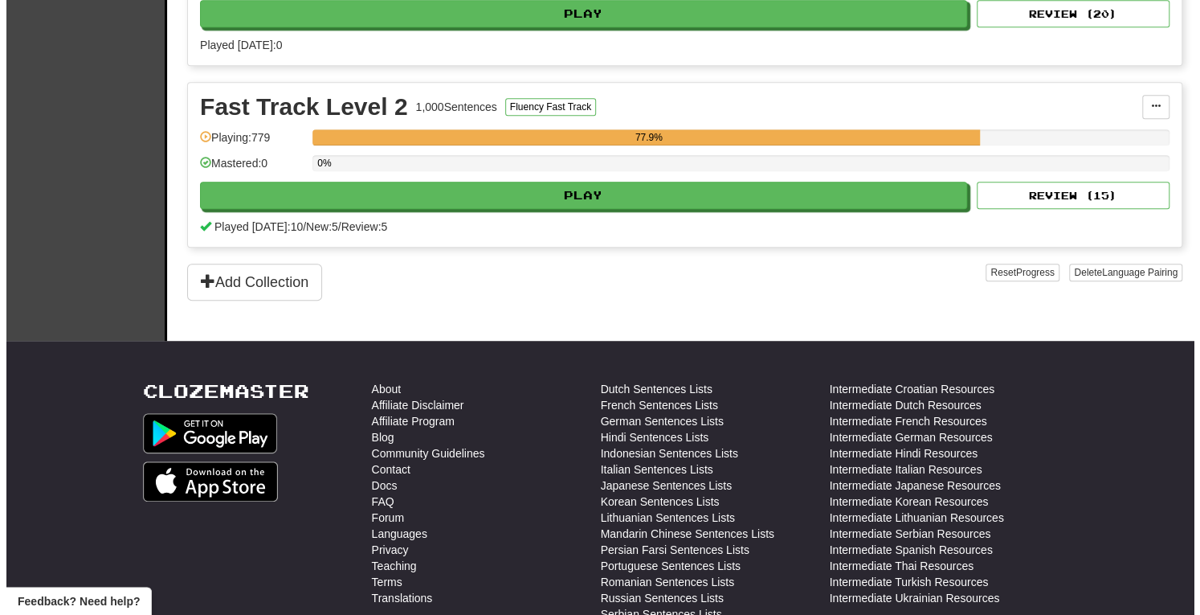
scroll to position [524, 0]
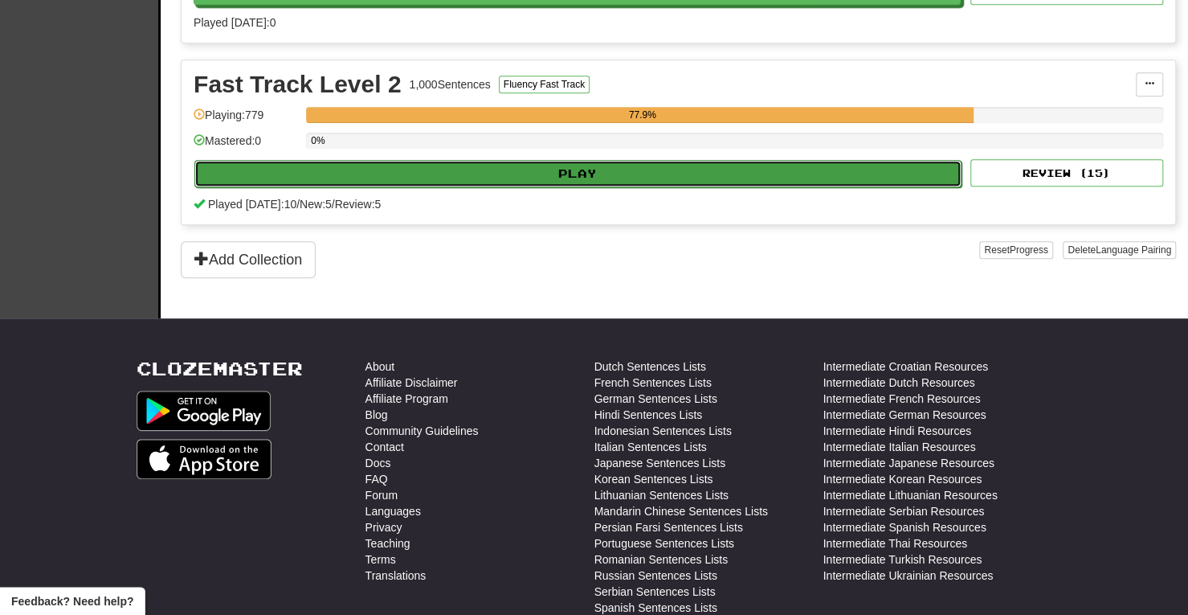
click at [624, 168] on button "Play" at bounding box center [577, 173] width 767 height 27
select select "**"
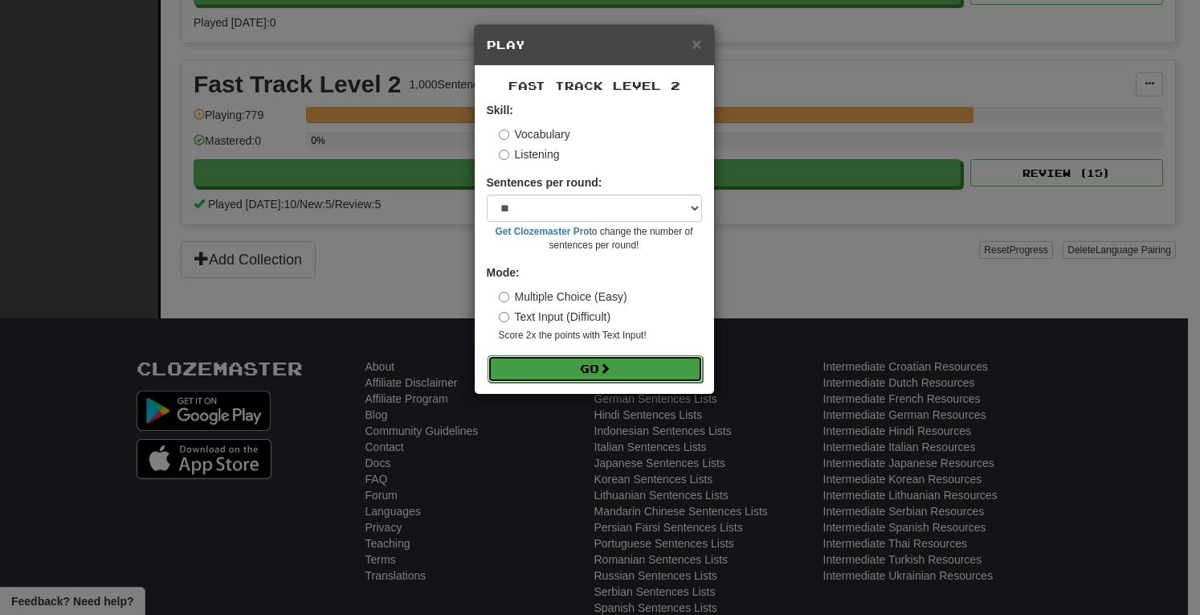
click at [607, 373] on span at bounding box center [604, 367] width 11 height 11
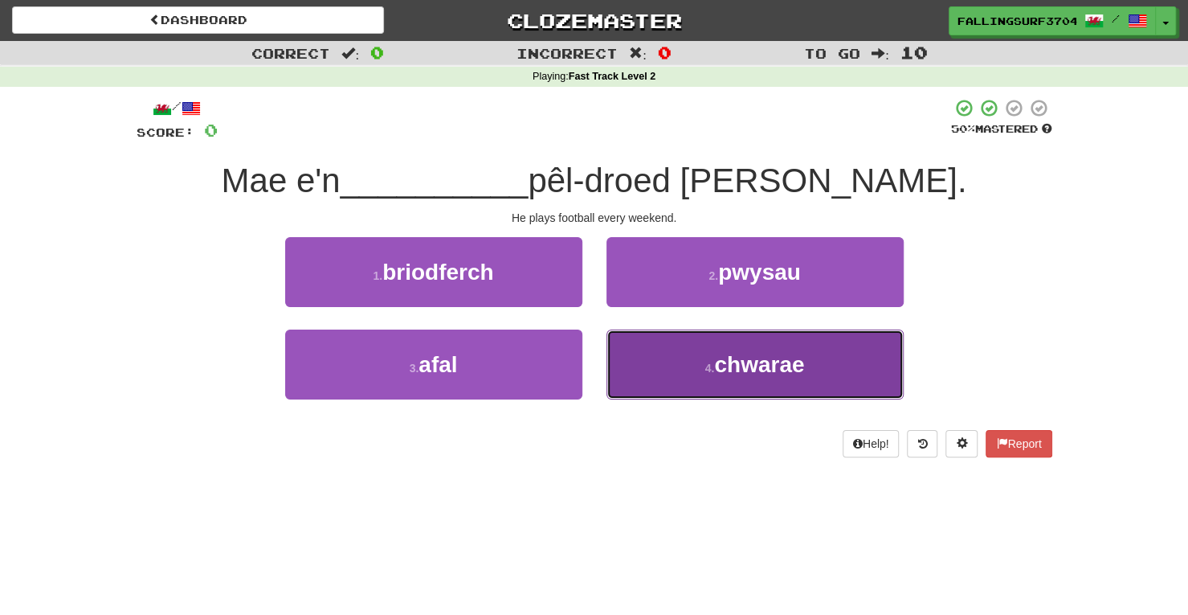
click at [742, 346] on button "4 . chwarae" at bounding box center [755, 364] width 297 height 70
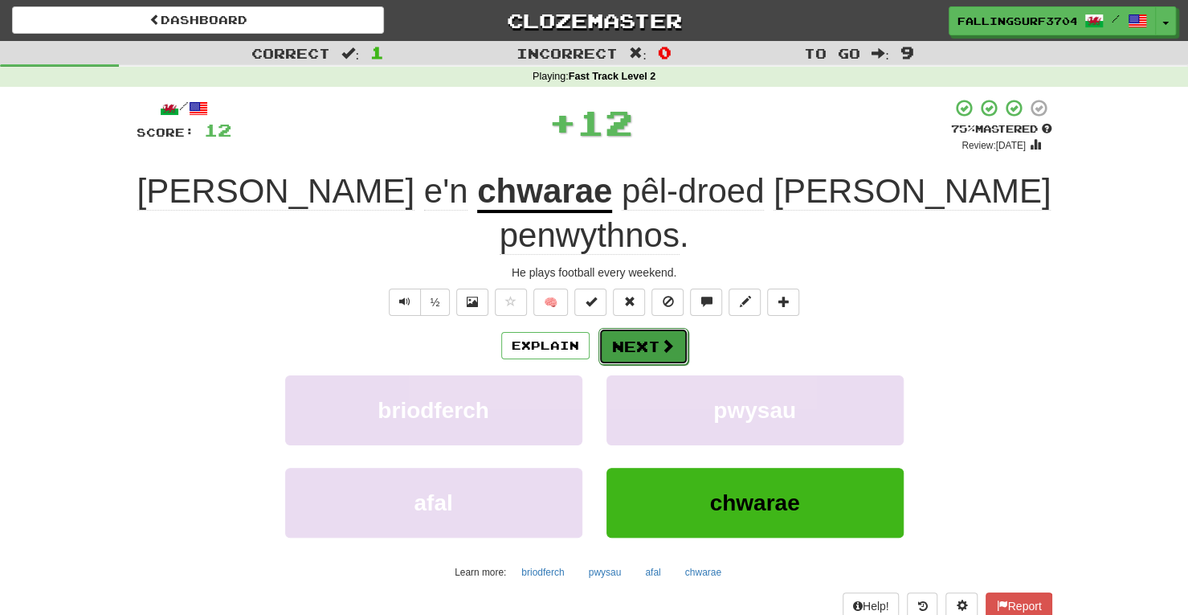
click at [642, 328] on button "Next" at bounding box center [644, 346] width 90 height 37
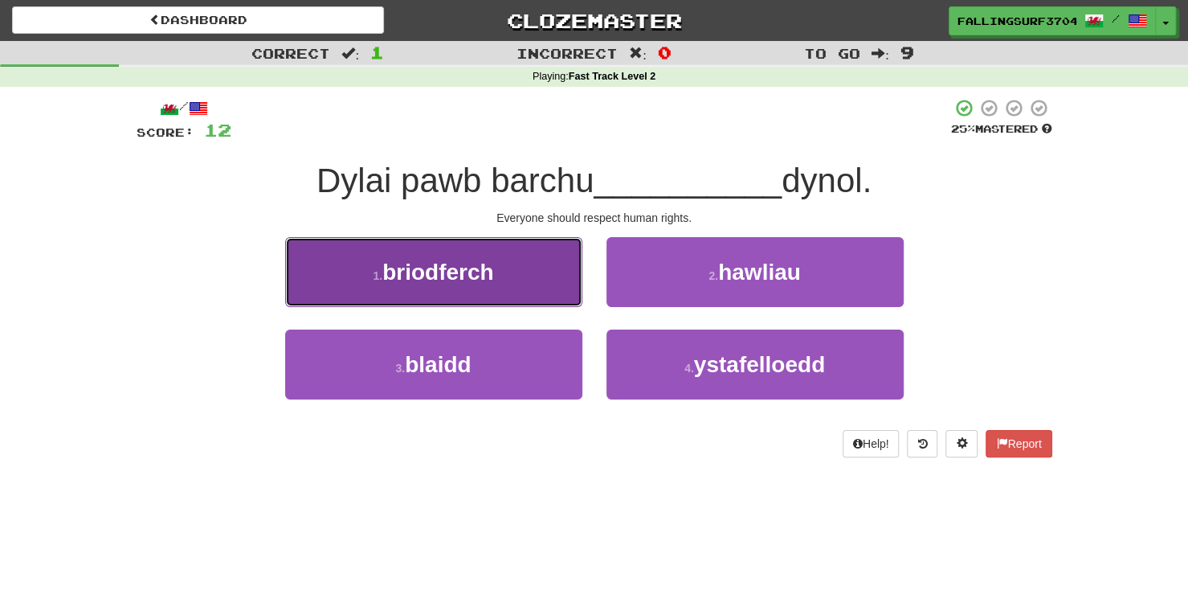
click at [475, 293] on button "1 . briodferch" at bounding box center [433, 272] width 297 height 70
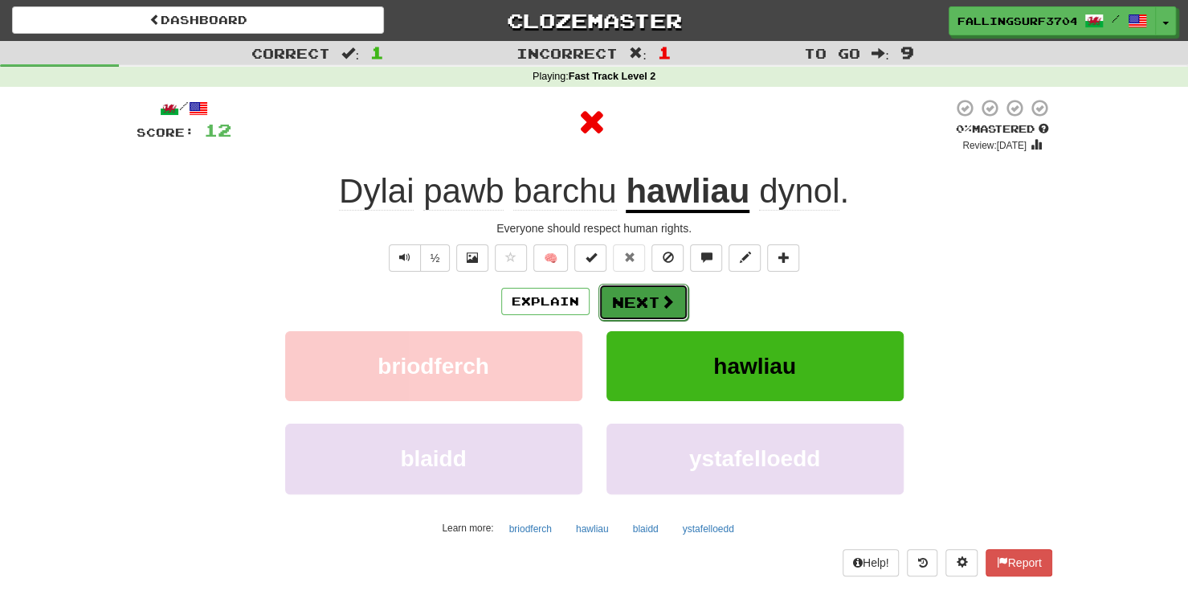
click at [654, 305] on button "Next" at bounding box center [644, 302] width 90 height 37
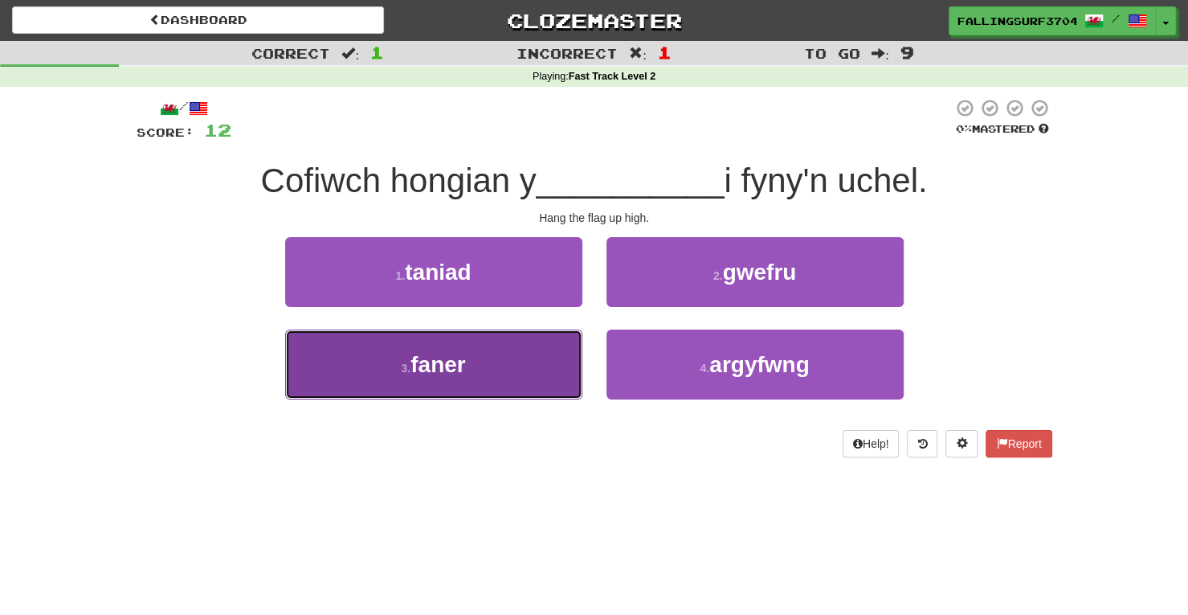
click at [498, 366] on button "3 . faner" at bounding box center [433, 364] width 297 height 70
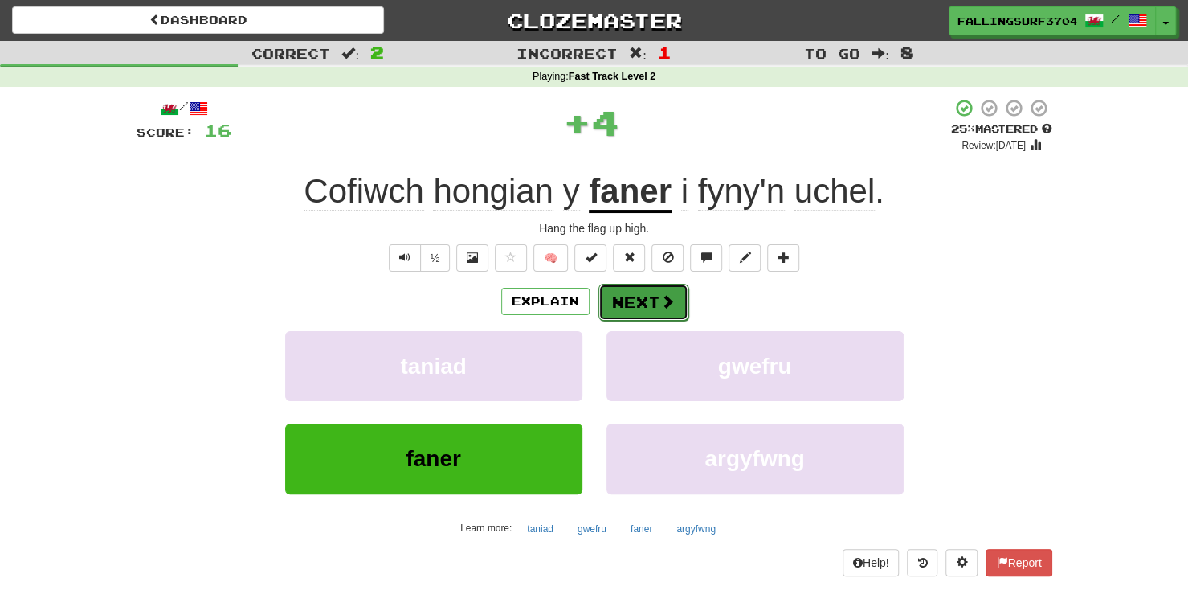
click at [650, 304] on button "Next" at bounding box center [644, 302] width 90 height 37
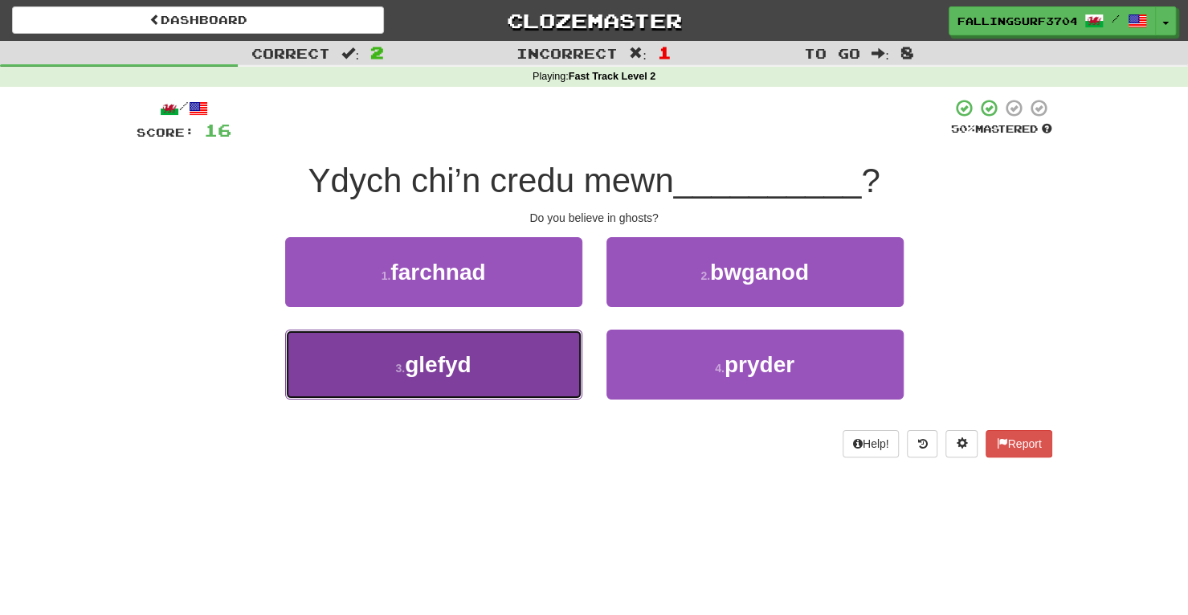
click at [460, 370] on span "glefyd" at bounding box center [438, 364] width 66 height 25
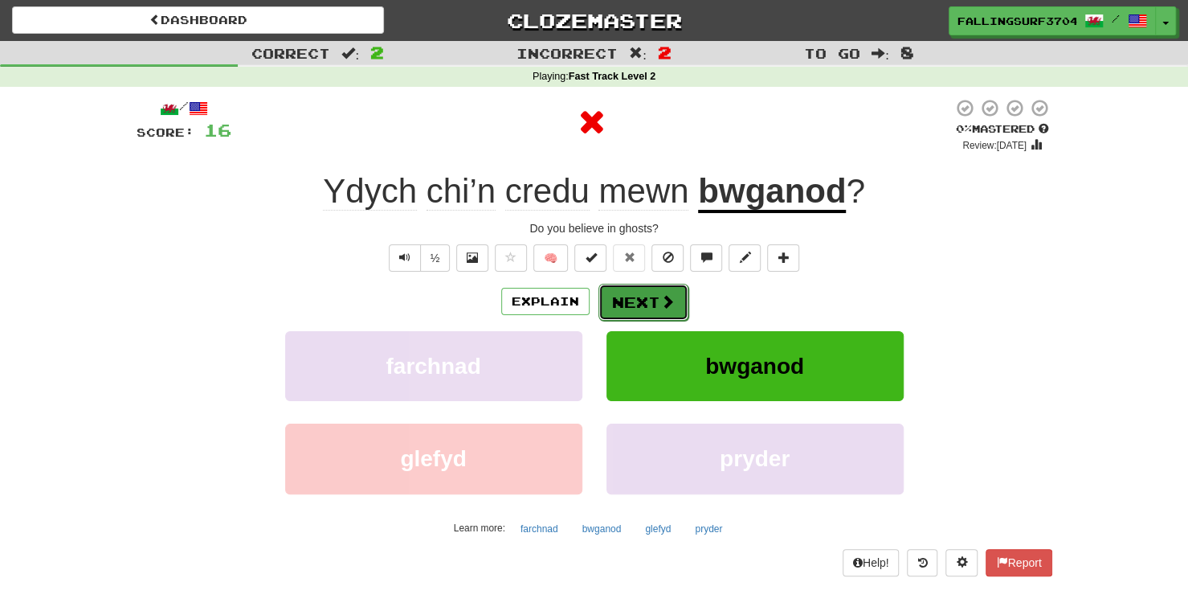
click at [639, 296] on button "Next" at bounding box center [644, 302] width 90 height 37
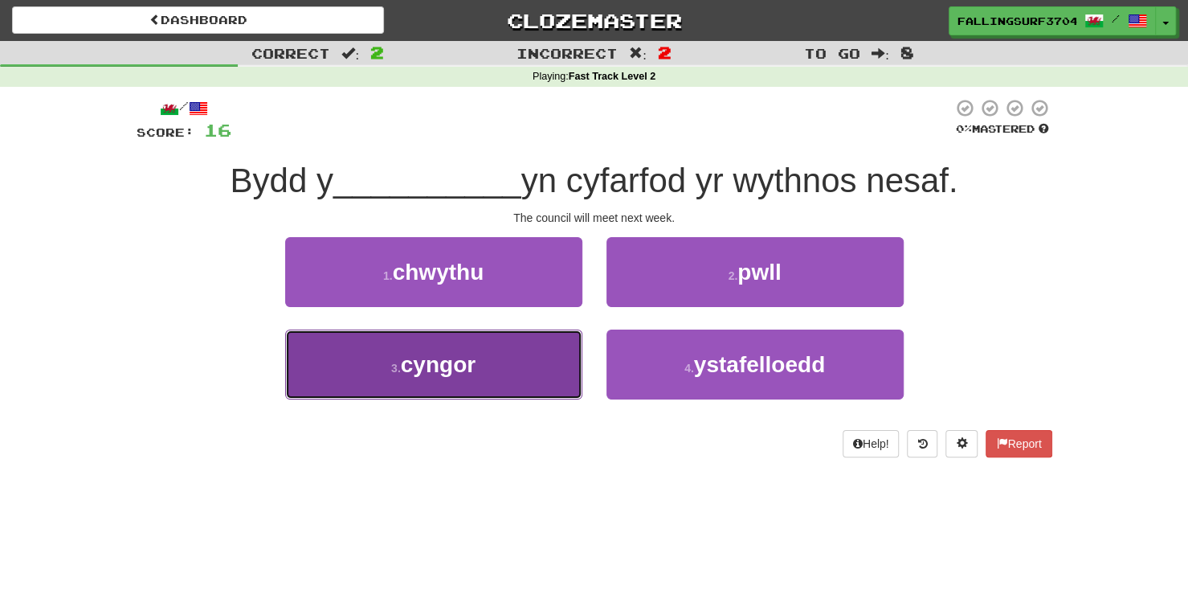
click at [407, 374] on span "cyngor" at bounding box center [438, 364] width 75 height 25
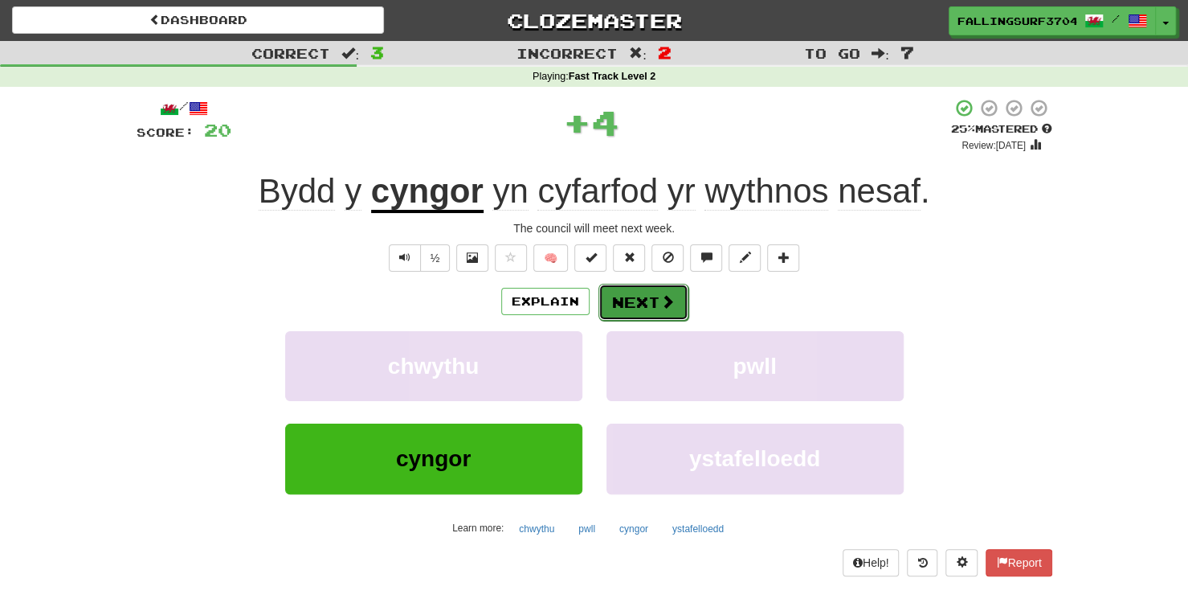
click at [641, 300] on button "Next" at bounding box center [644, 302] width 90 height 37
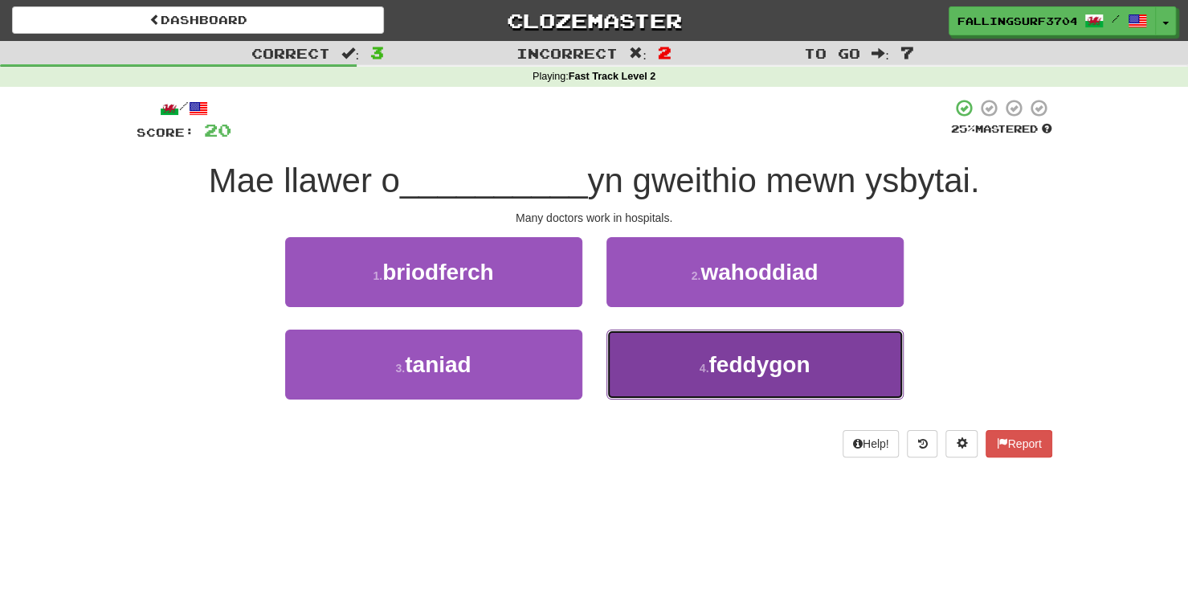
click at [661, 357] on button "4 . feddygon" at bounding box center [755, 364] width 297 height 70
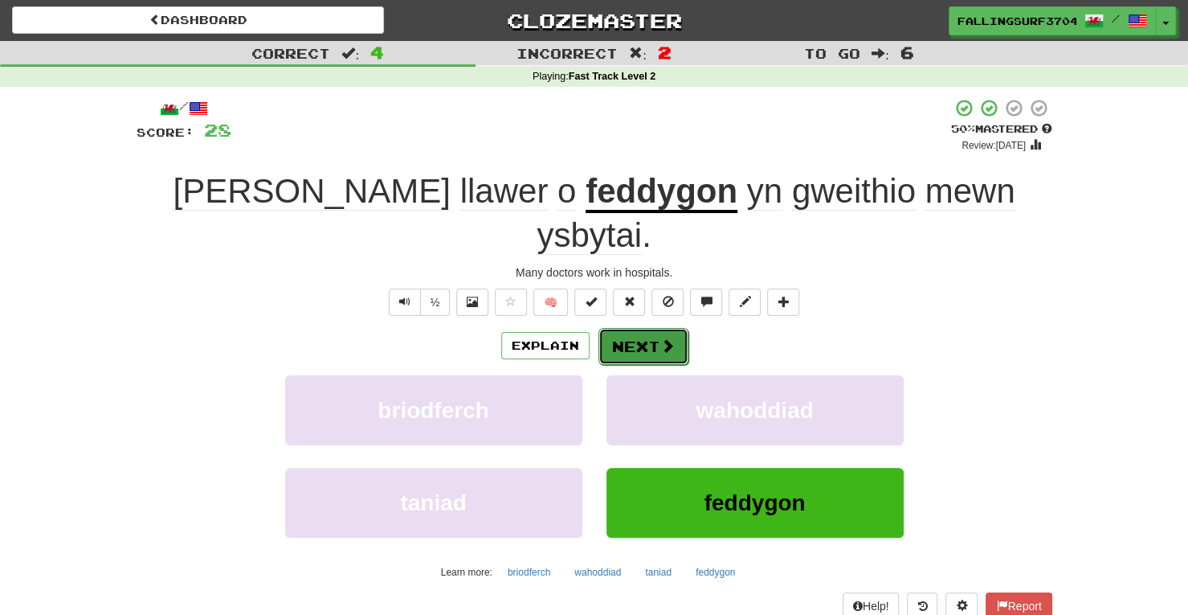
click at [655, 328] on button "Next" at bounding box center [644, 346] width 90 height 37
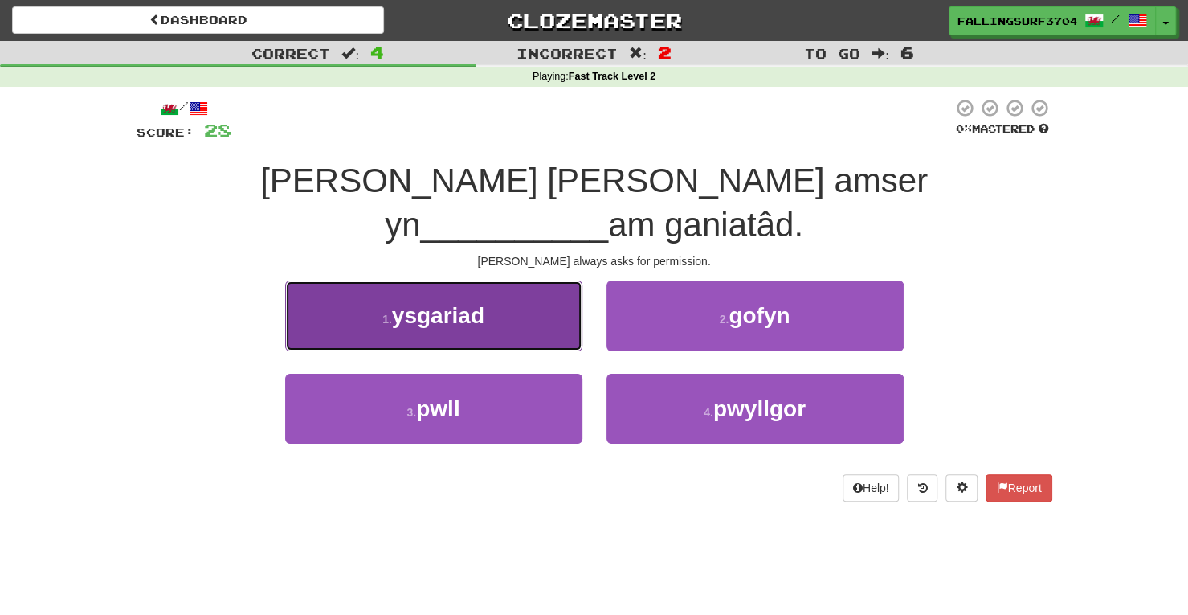
click at [495, 280] on button "1 . ysgariad" at bounding box center [433, 315] width 297 height 70
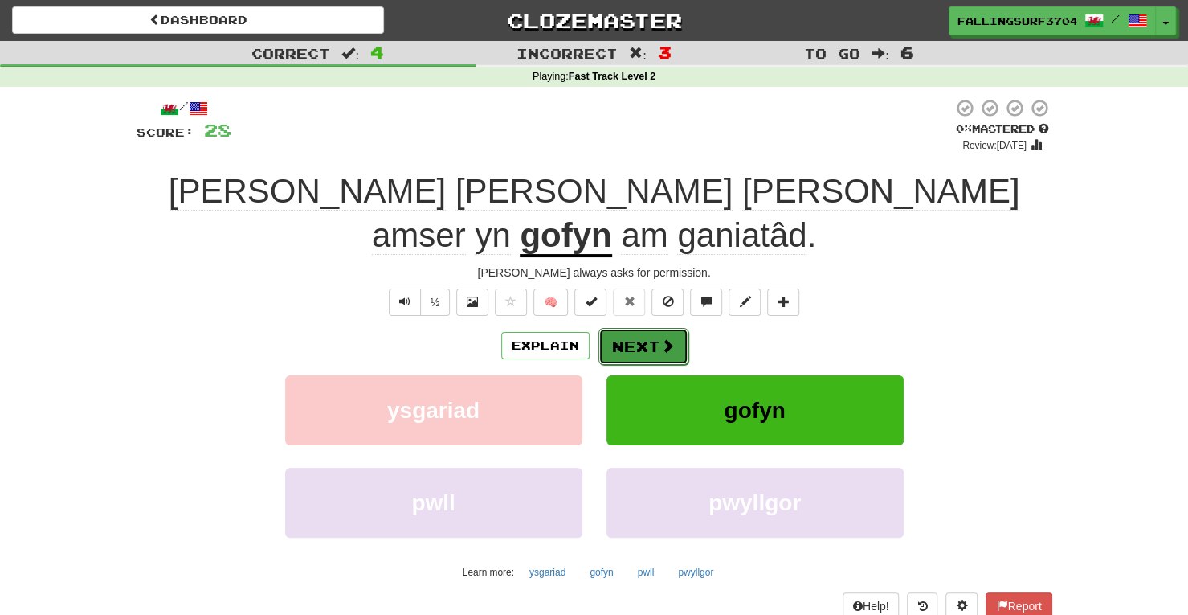
click at [656, 328] on button "Next" at bounding box center [644, 346] width 90 height 37
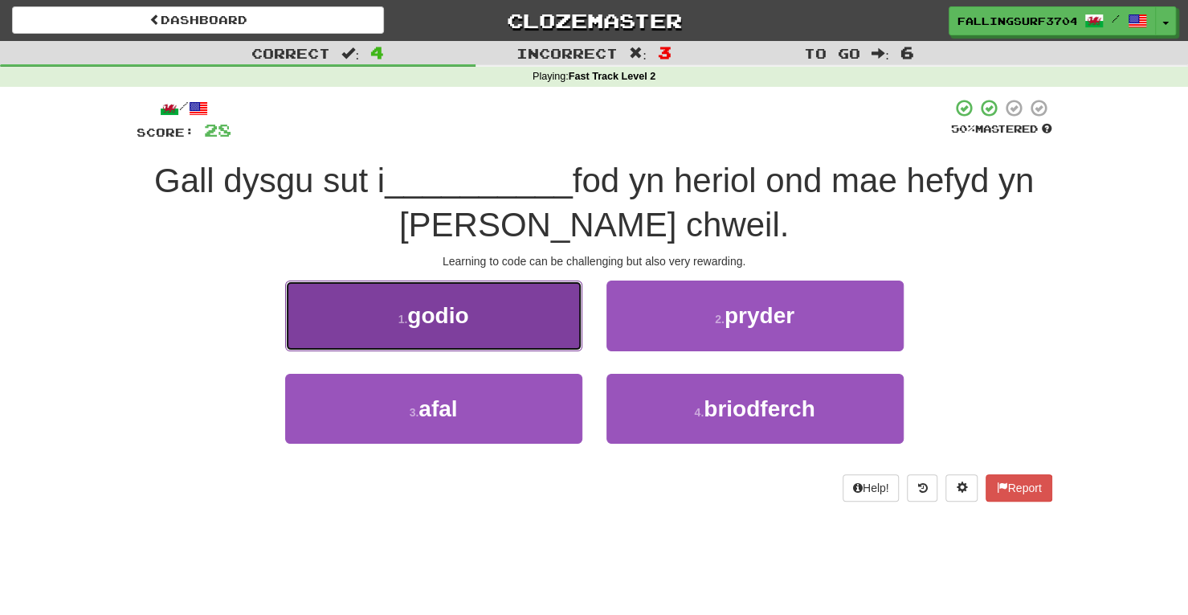
click at [433, 313] on span "godio" at bounding box center [437, 315] width 61 height 25
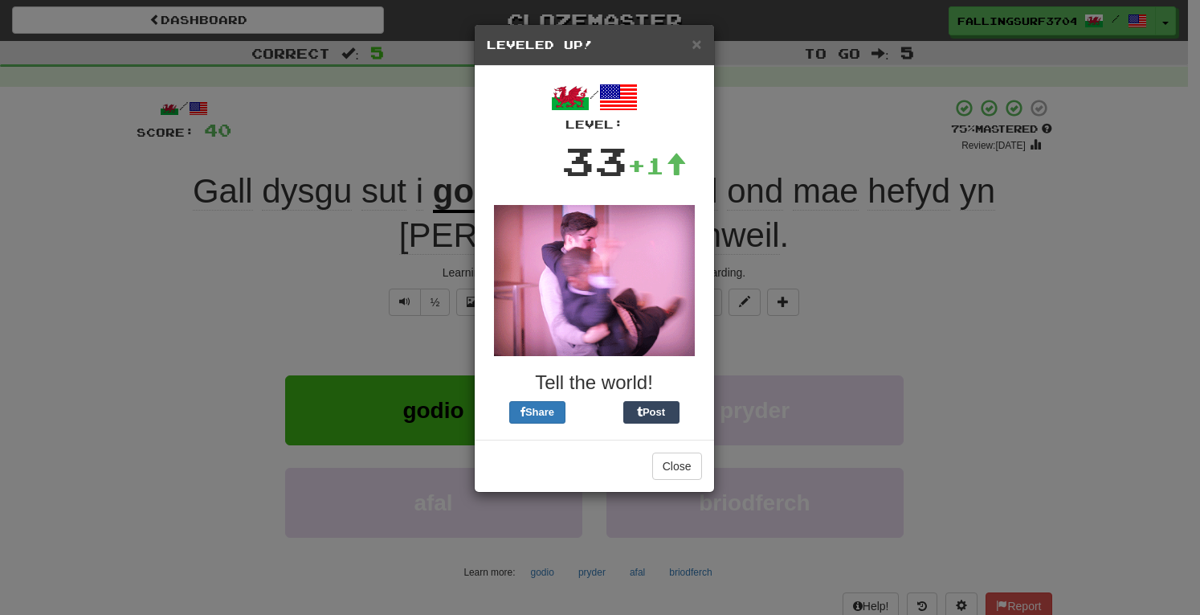
click at [704, 35] on div "× Leveled Up!" at bounding box center [594, 45] width 239 height 41
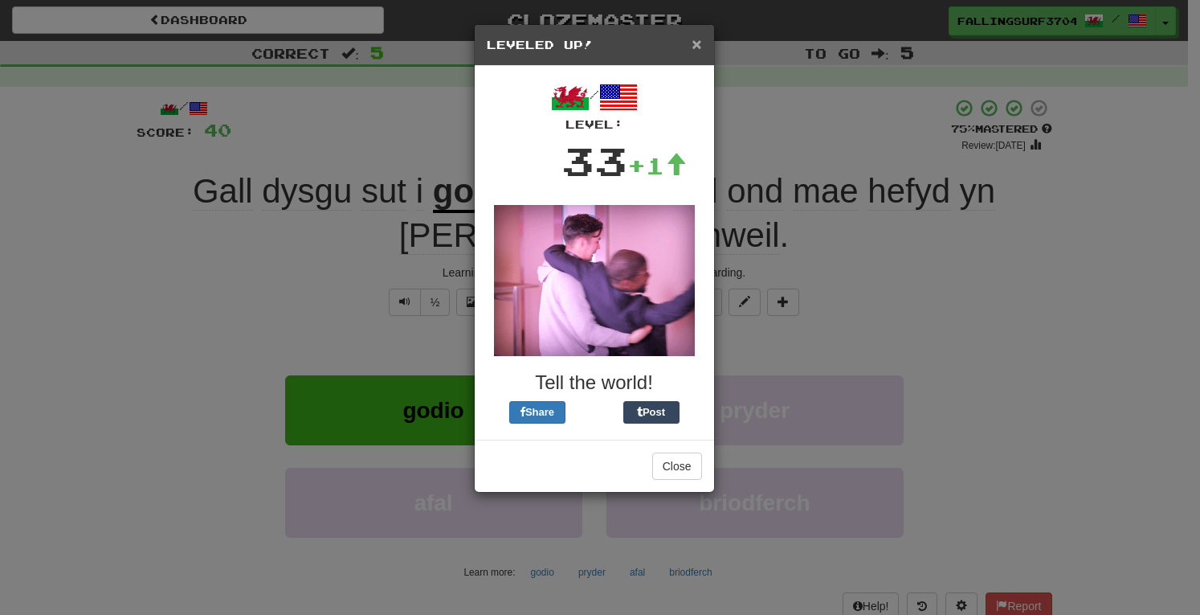
click at [701, 41] on span "×" at bounding box center [697, 44] width 10 height 18
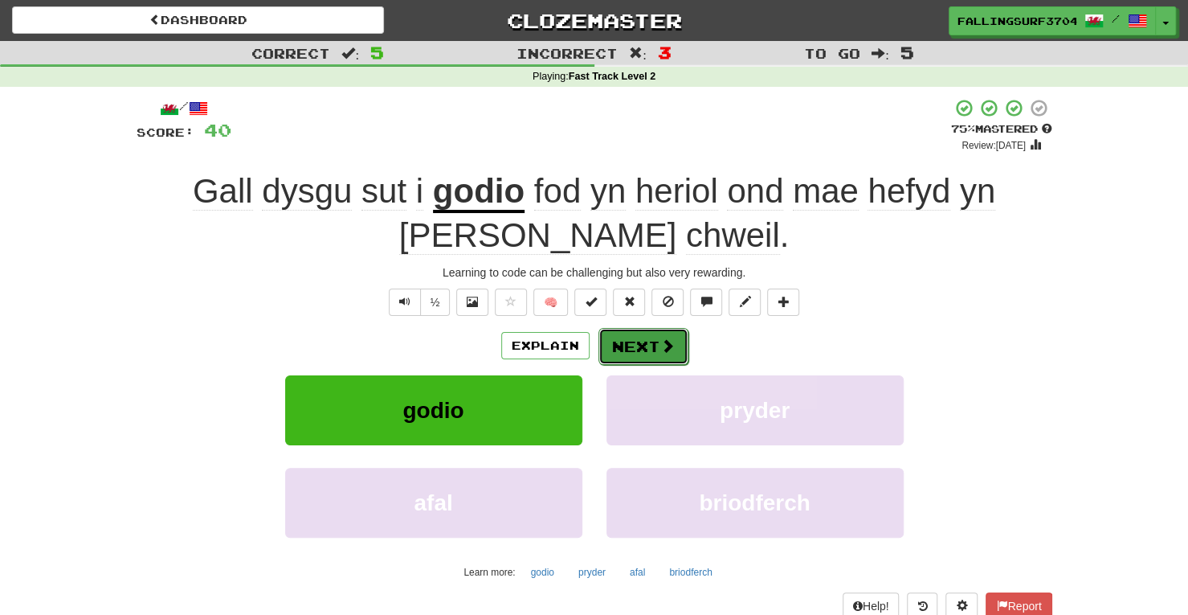
click at [652, 344] on button "Next" at bounding box center [644, 346] width 90 height 37
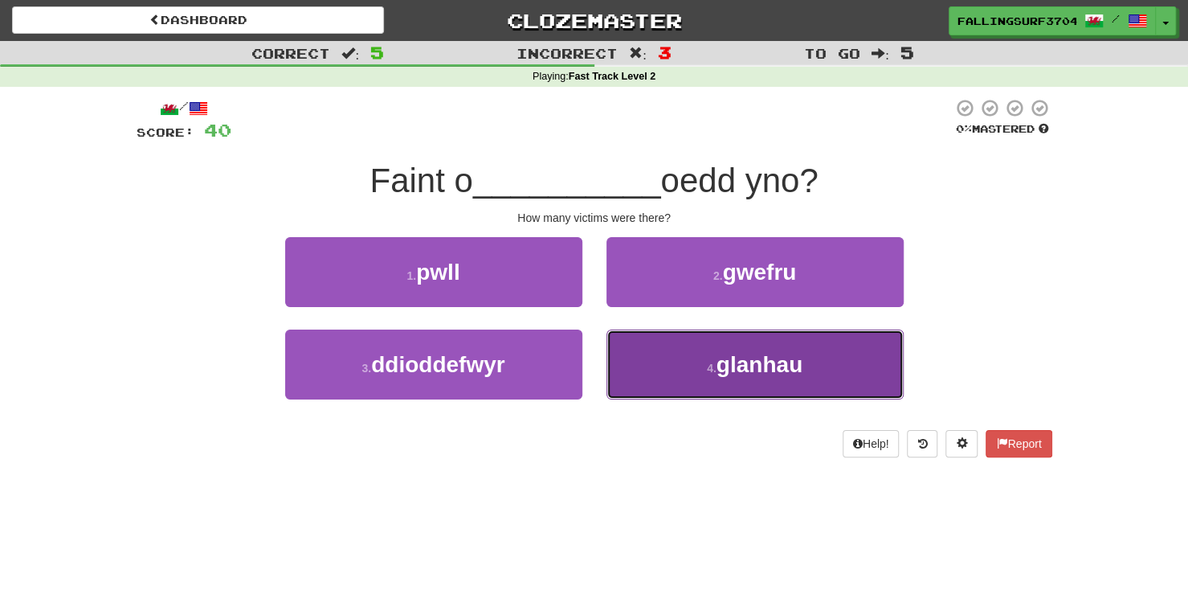
click at [710, 380] on button "4 . glanhau" at bounding box center [755, 364] width 297 height 70
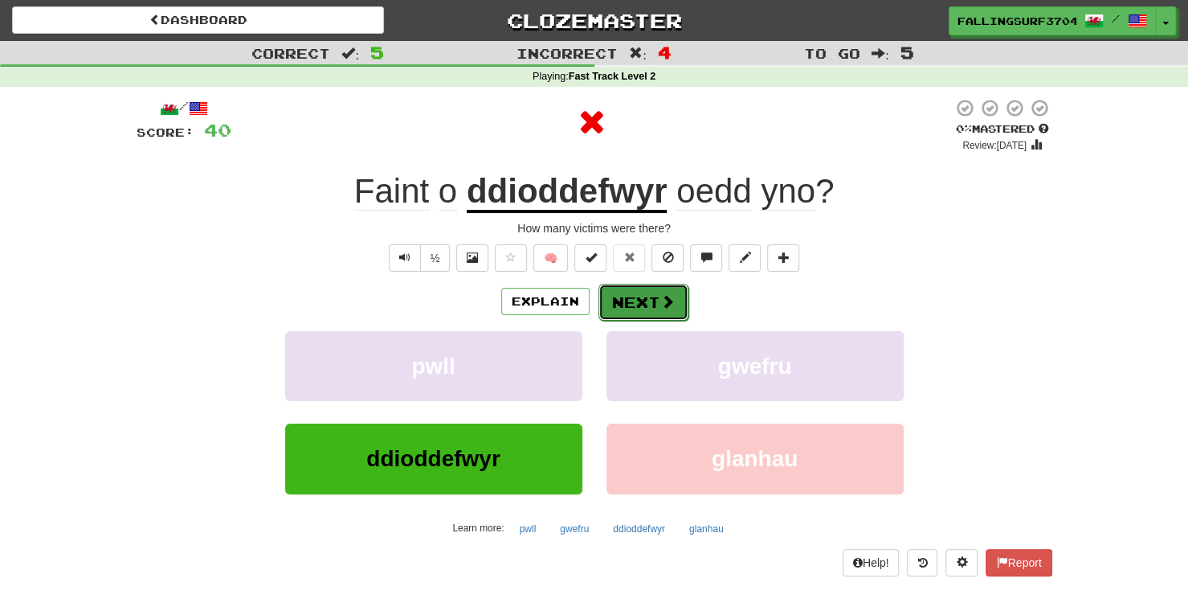
click at [627, 309] on button "Next" at bounding box center [644, 302] width 90 height 37
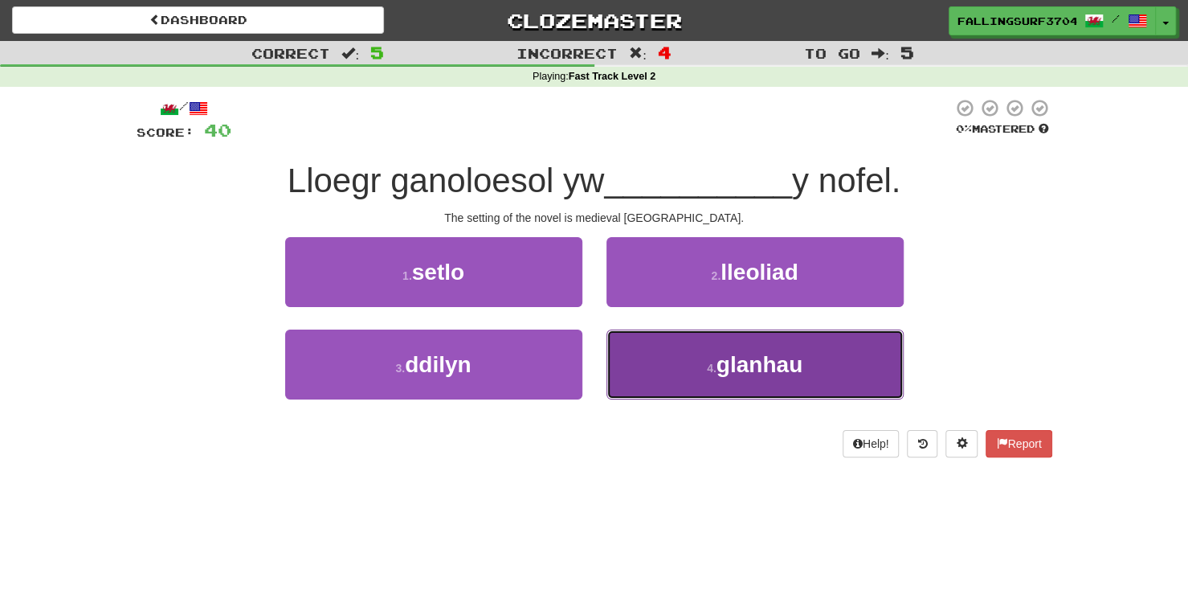
click at [743, 384] on button "4 . glanhau" at bounding box center [755, 364] width 297 height 70
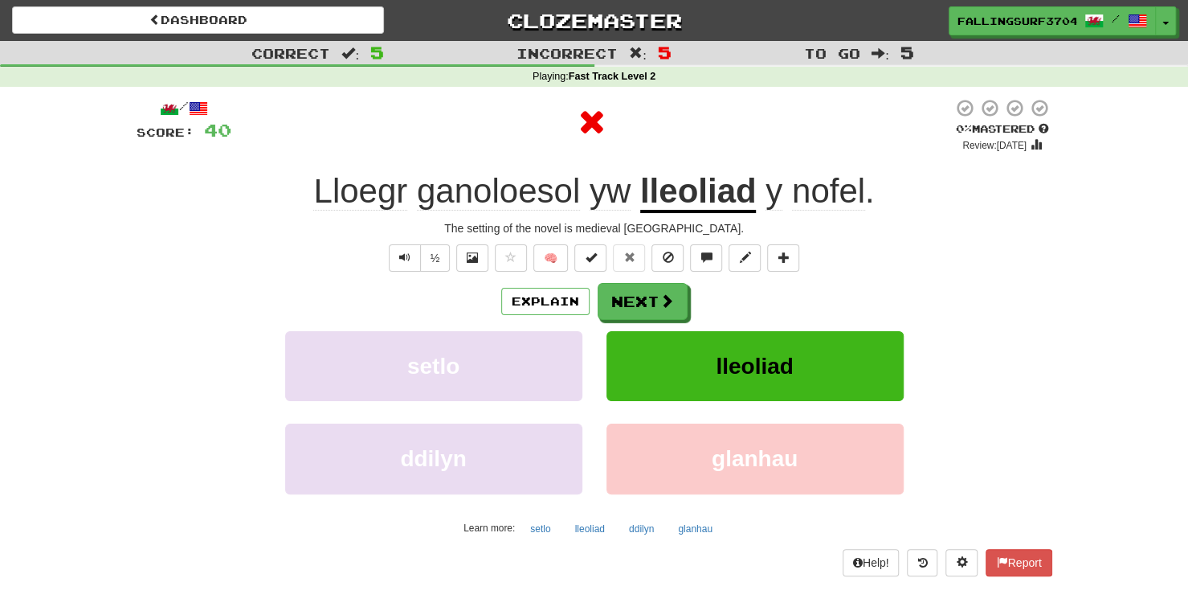
click at [645, 320] on div "Explain Next setlo lleoliad ddilyn glanhau Learn more: setlo lleoliad ddilyn gl…" at bounding box center [595, 412] width 916 height 258
click at [628, 298] on button "Next" at bounding box center [644, 302] width 90 height 37
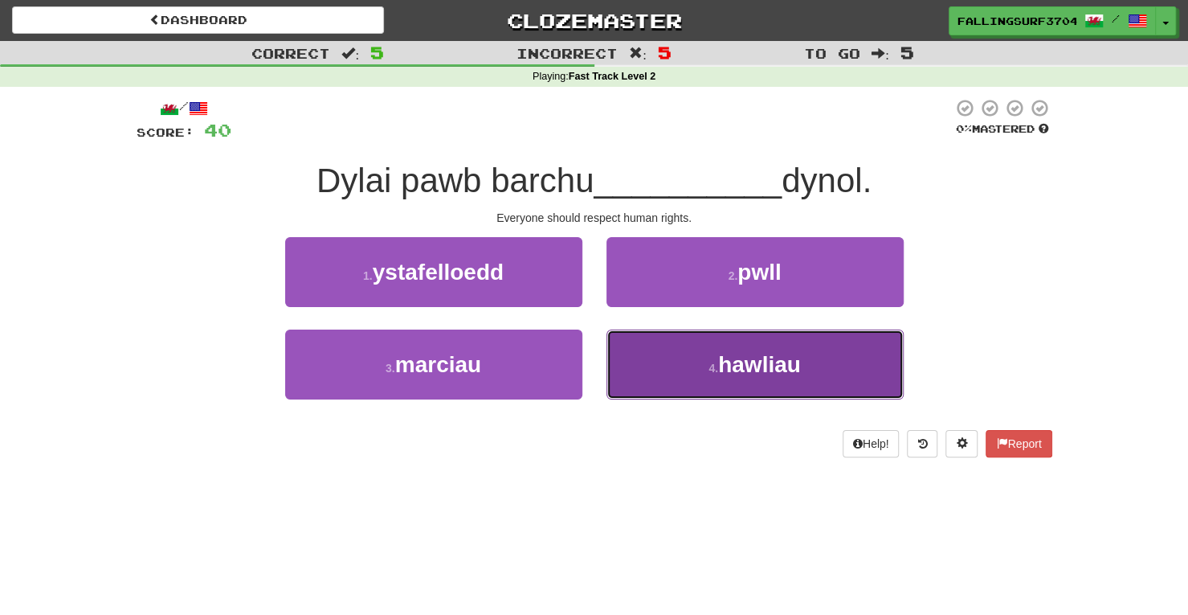
click at [673, 390] on button "4 . hawliau" at bounding box center [755, 364] width 297 height 70
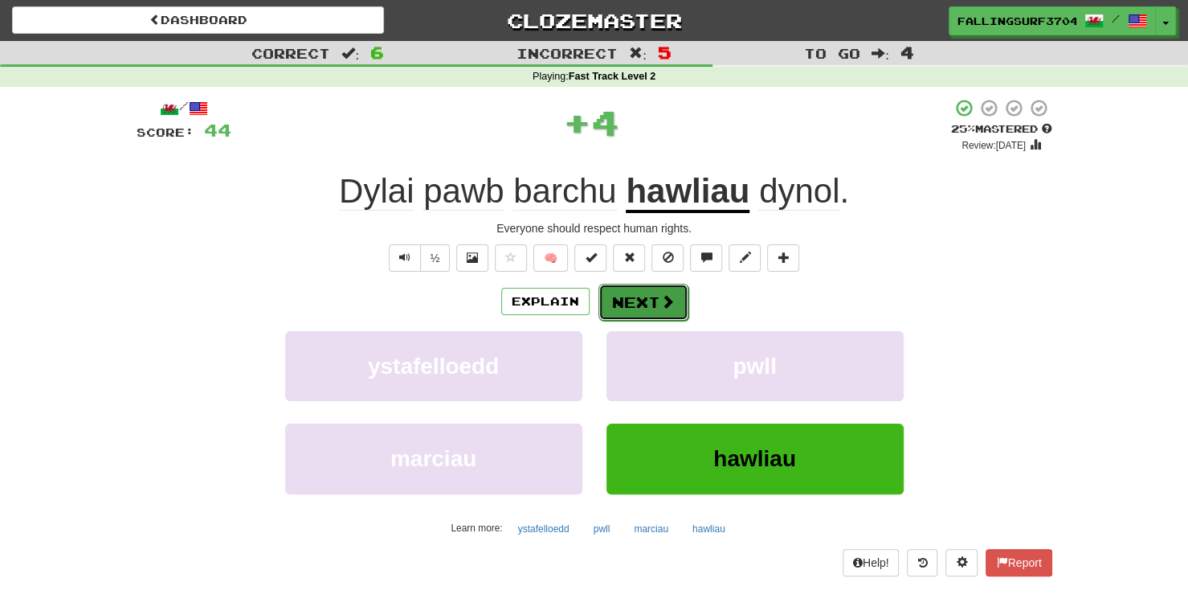
click at [619, 316] on button "Next" at bounding box center [644, 302] width 90 height 37
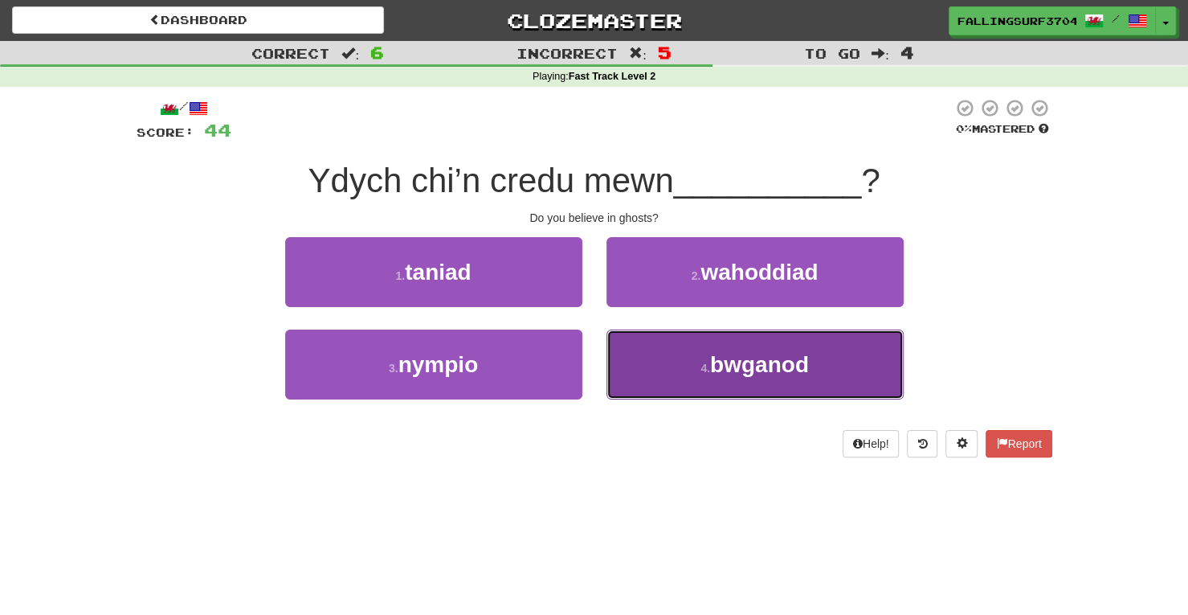
click at [709, 353] on button "4 . bwganod" at bounding box center [755, 364] width 297 height 70
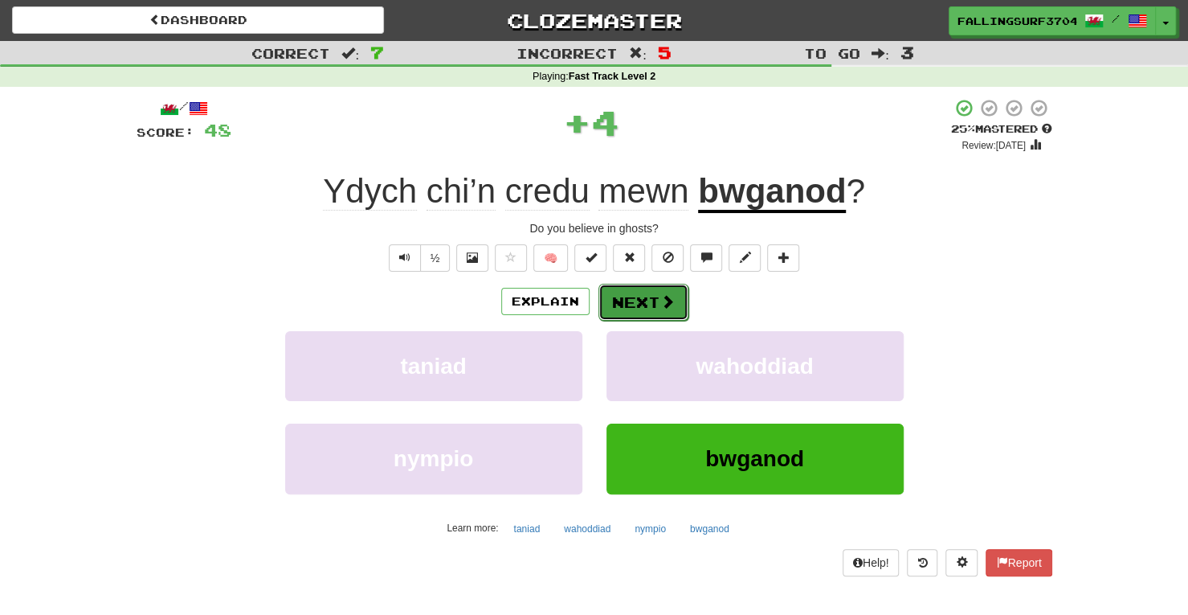
click at [621, 300] on button "Next" at bounding box center [644, 302] width 90 height 37
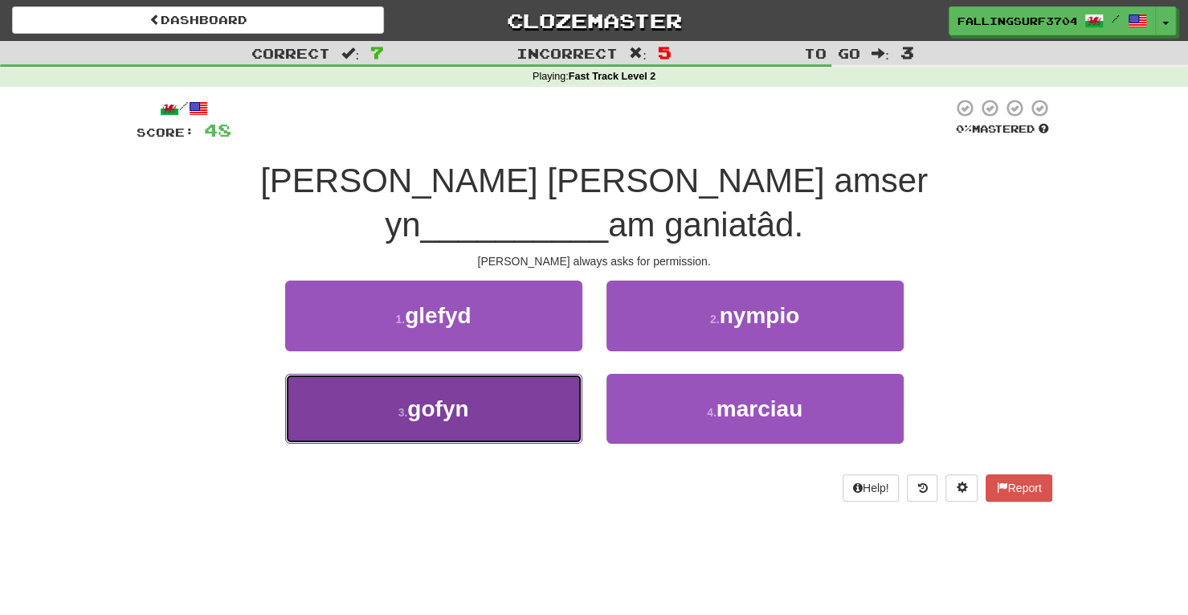
click at [489, 393] on button "3 . gofyn" at bounding box center [433, 409] width 297 height 70
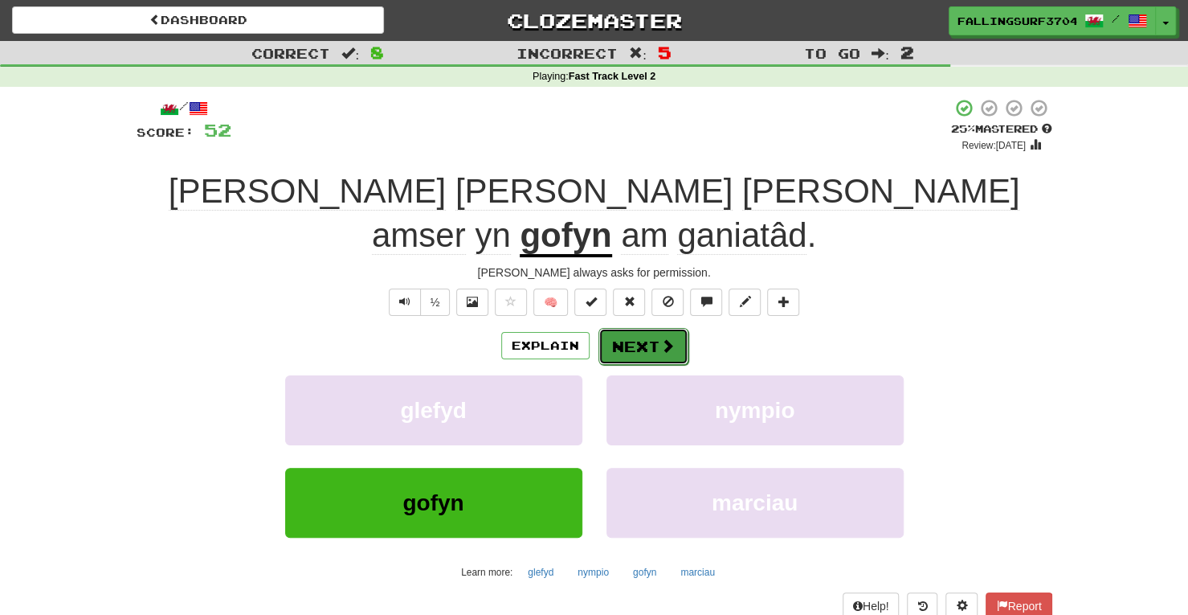
click at [643, 328] on button "Next" at bounding box center [644, 346] width 90 height 37
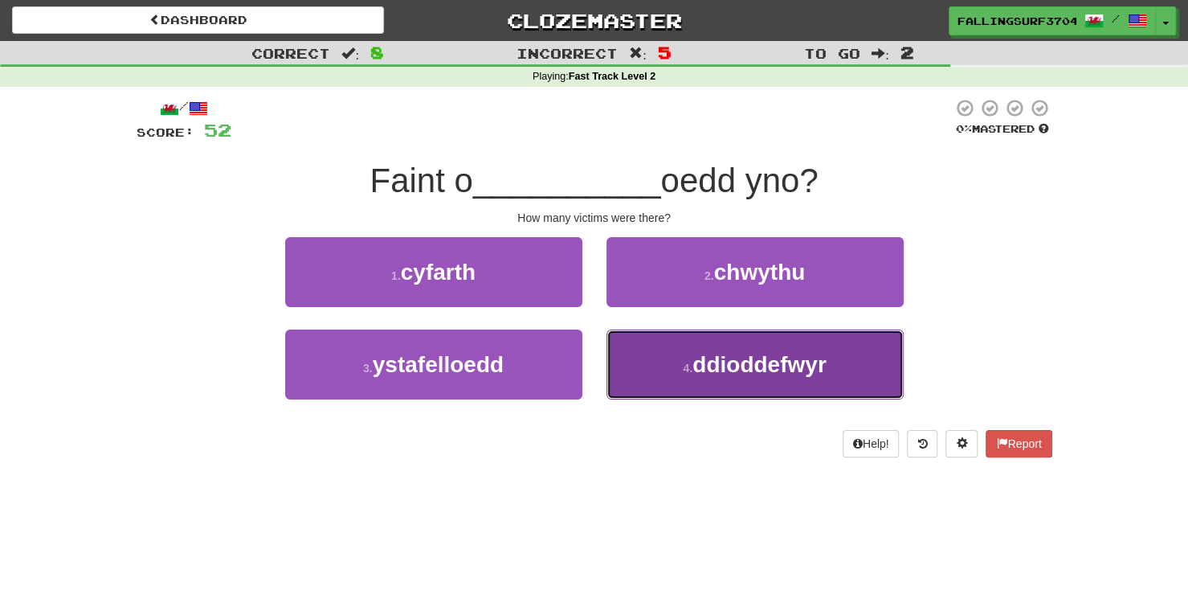
click at [721, 379] on button "4 . ddioddefwyr" at bounding box center [755, 364] width 297 height 70
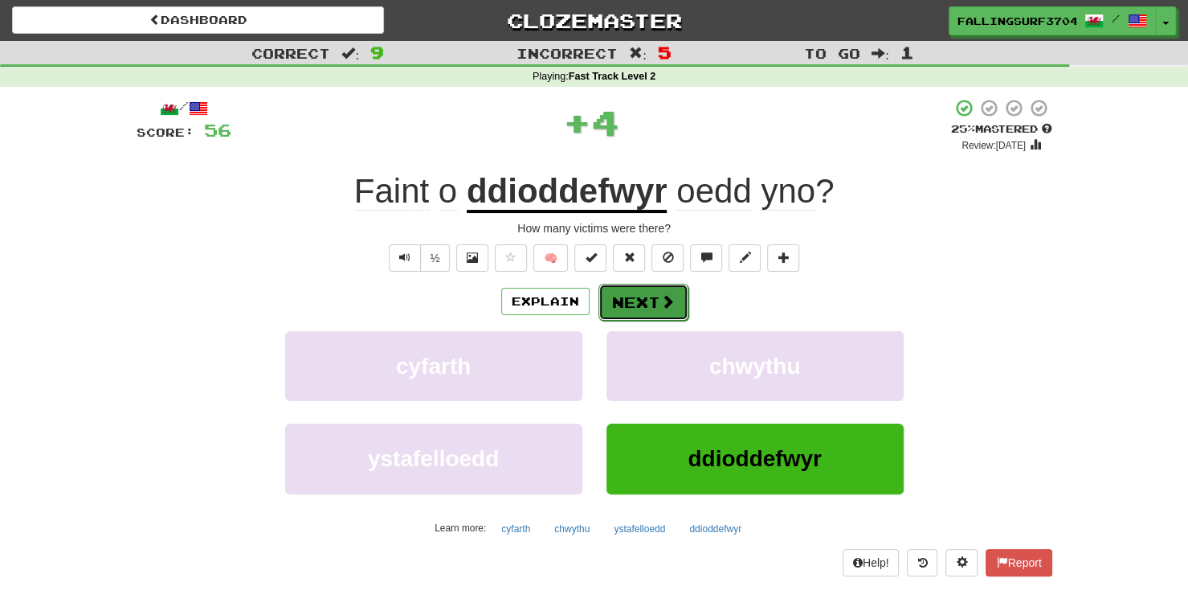
click at [657, 300] on button "Next" at bounding box center [644, 302] width 90 height 37
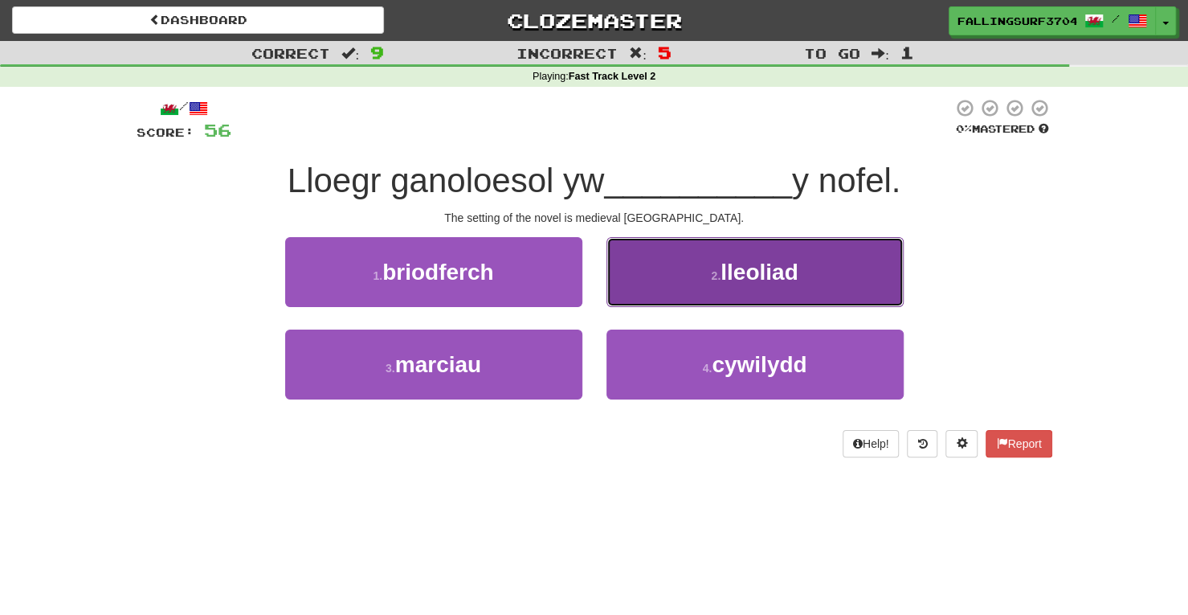
click at [741, 296] on button "2 . lleoliad" at bounding box center [755, 272] width 297 height 70
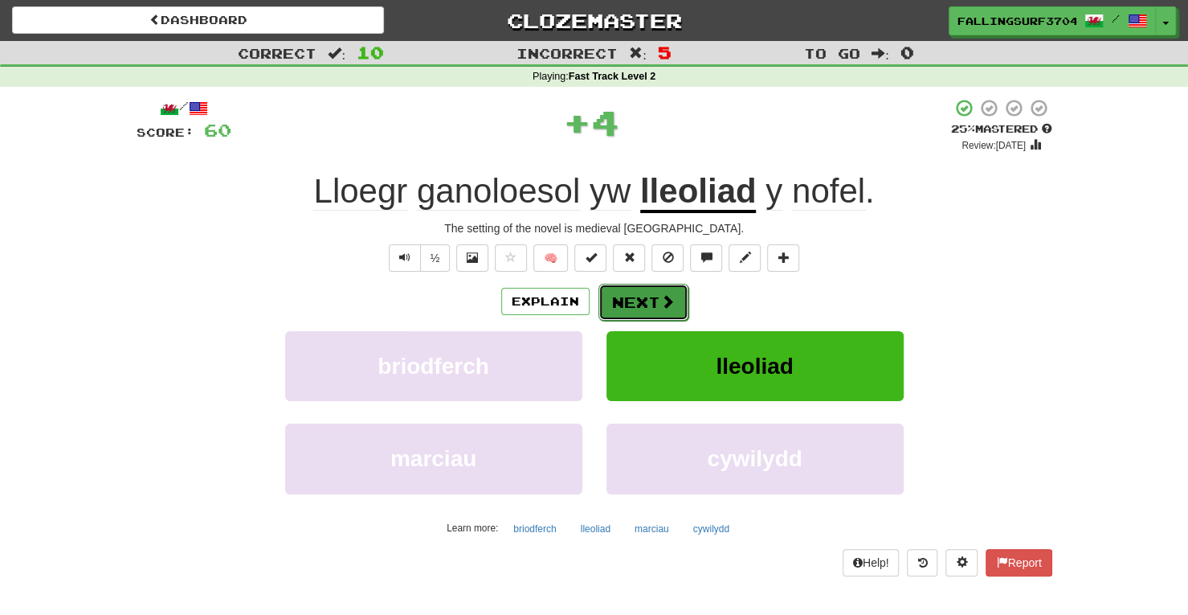
click at [652, 296] on button "Next" at bounding box center [644, 302] width 90 height 37
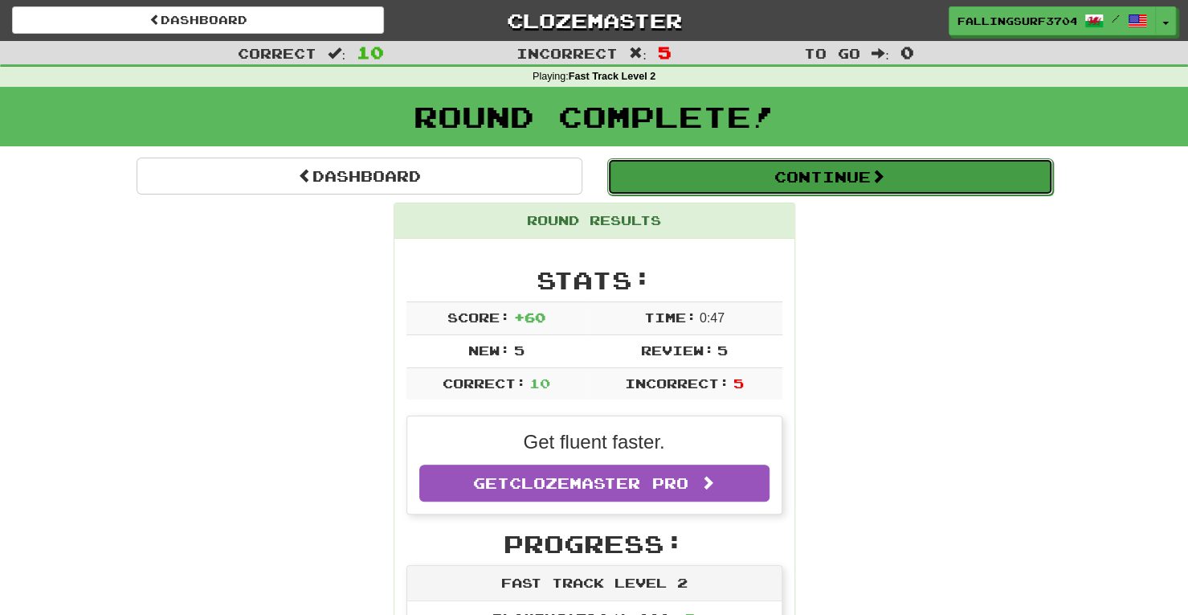
click at [826, 170] on button "Continue" at bounding box center [830, 176] width 446 height 37
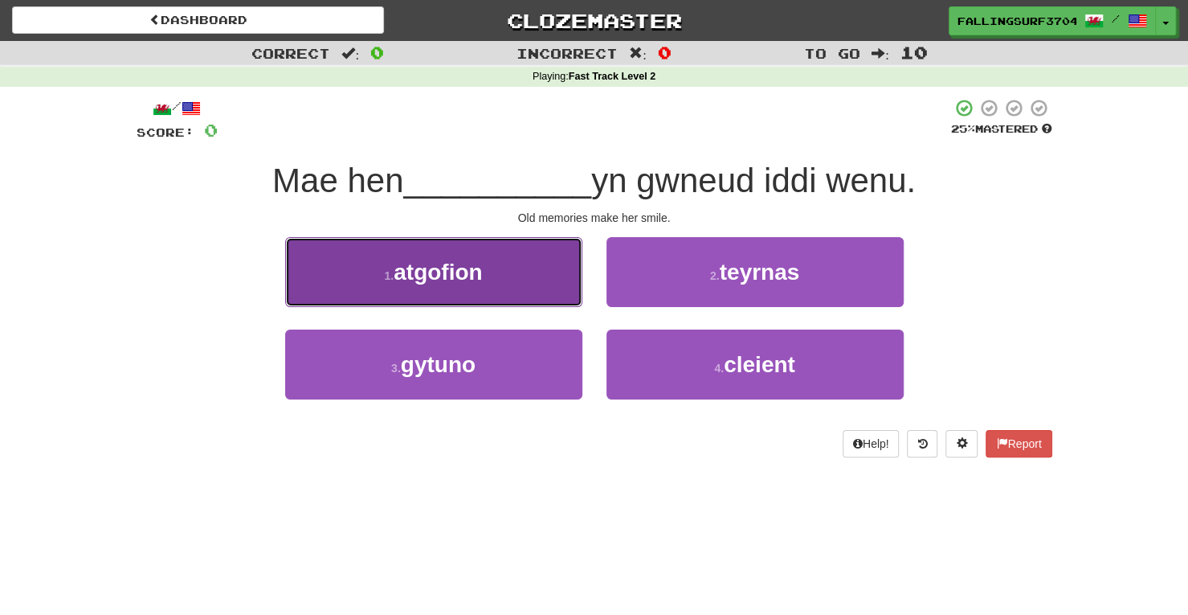
click at [537, 268] on button "1 . atgofion" at bounding box center [433, 272] width 297 height 70
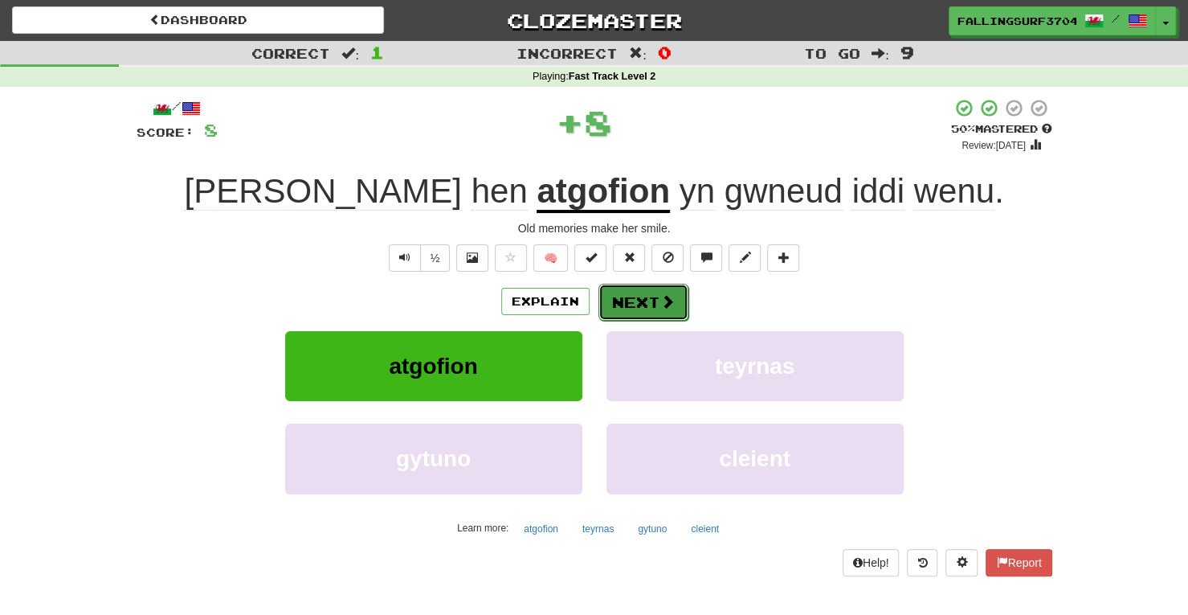
click at [643, 296] on button "Next" at bounding box center [644, 302] width 90 height 37
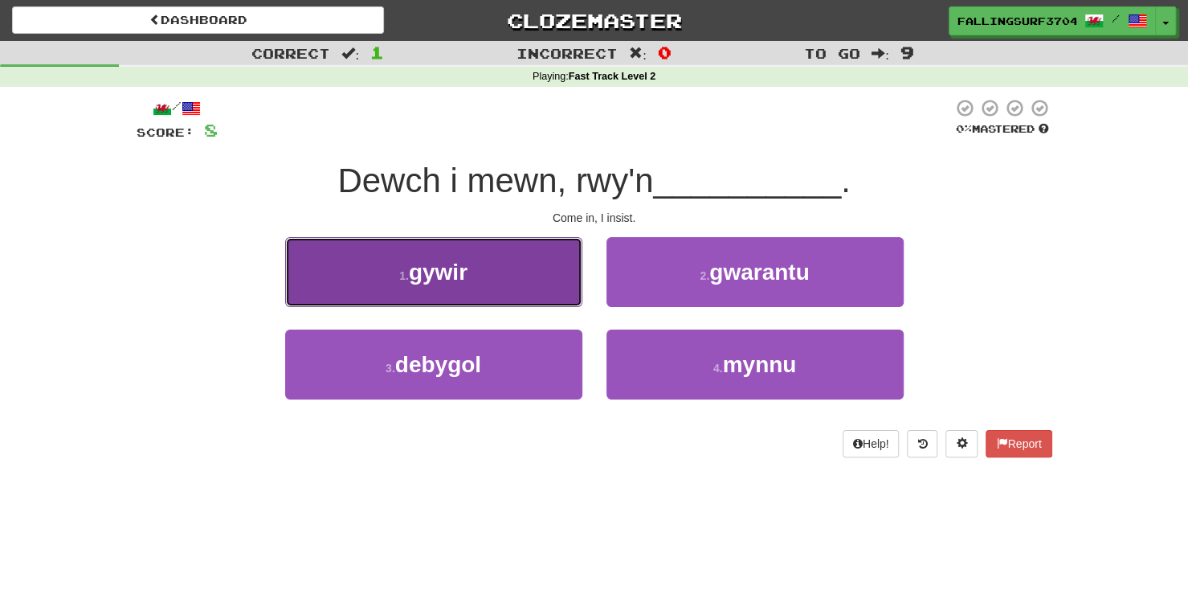
click at [521, 291] on button "1 . gywir" at bounding box center [433, 272] width 297 height 70
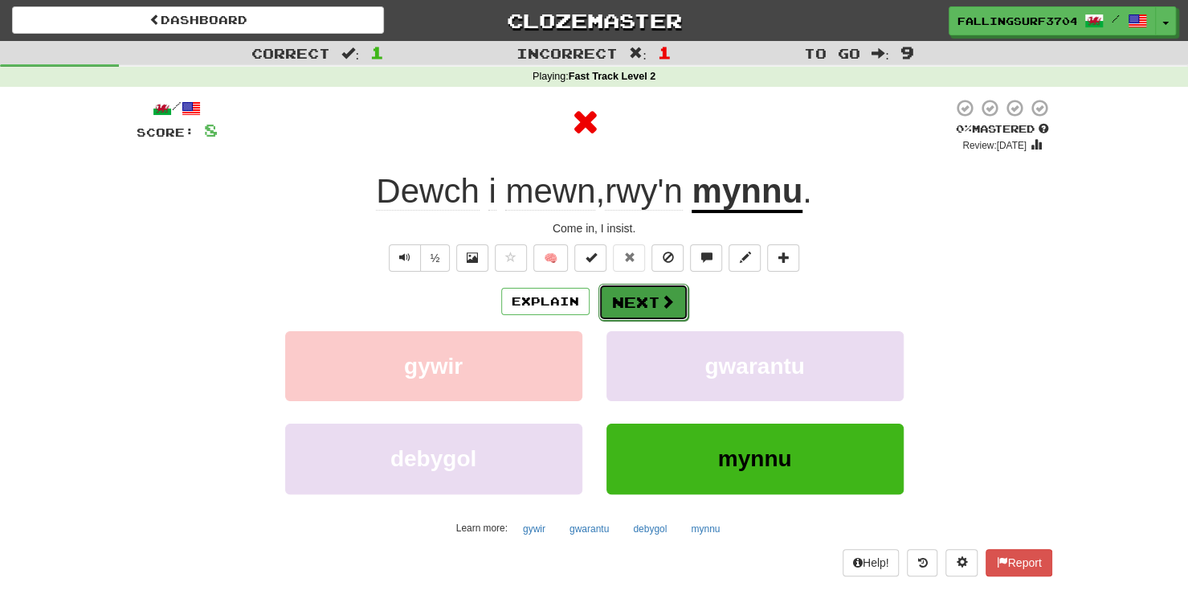
click at [625, 306] on button "Next" at bounding box center [644, 302] width 90 height 37
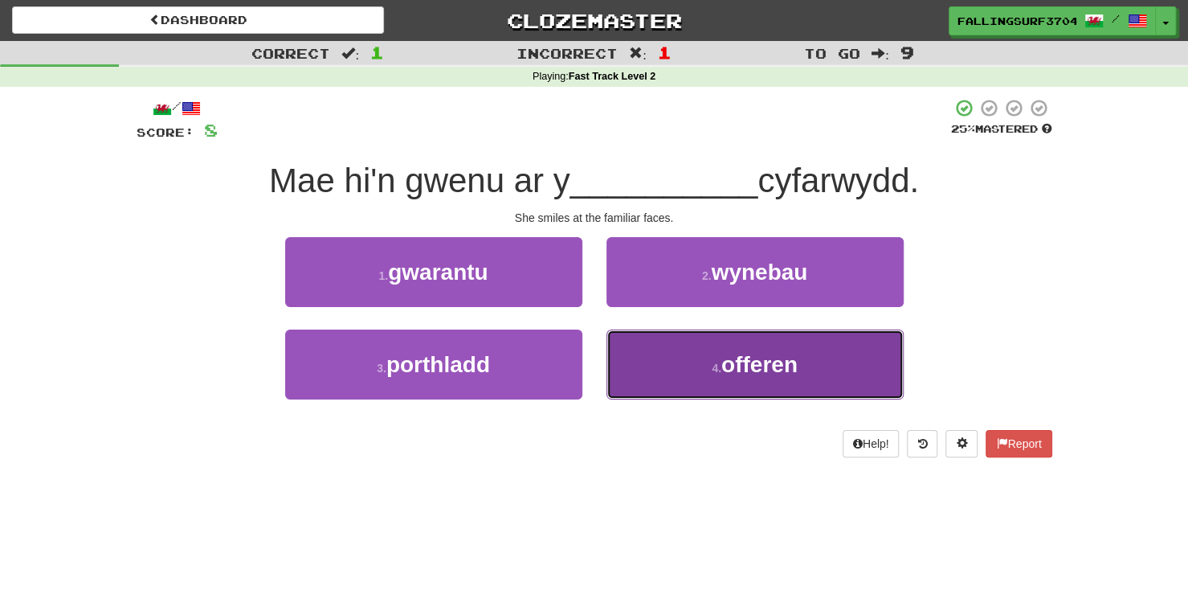
click at [729, 366] on span "offeren" at bounding box center [759, 364] width 76 height 25
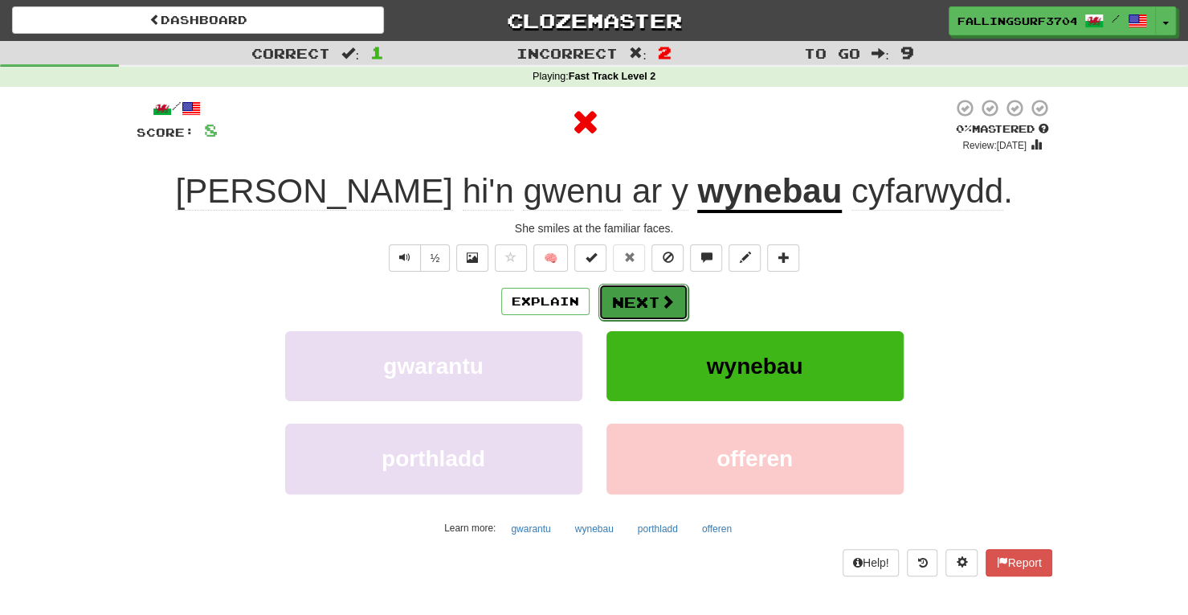
click at [637, 308] on button "Next" at bounding box center [644, 302] width 90 height 37
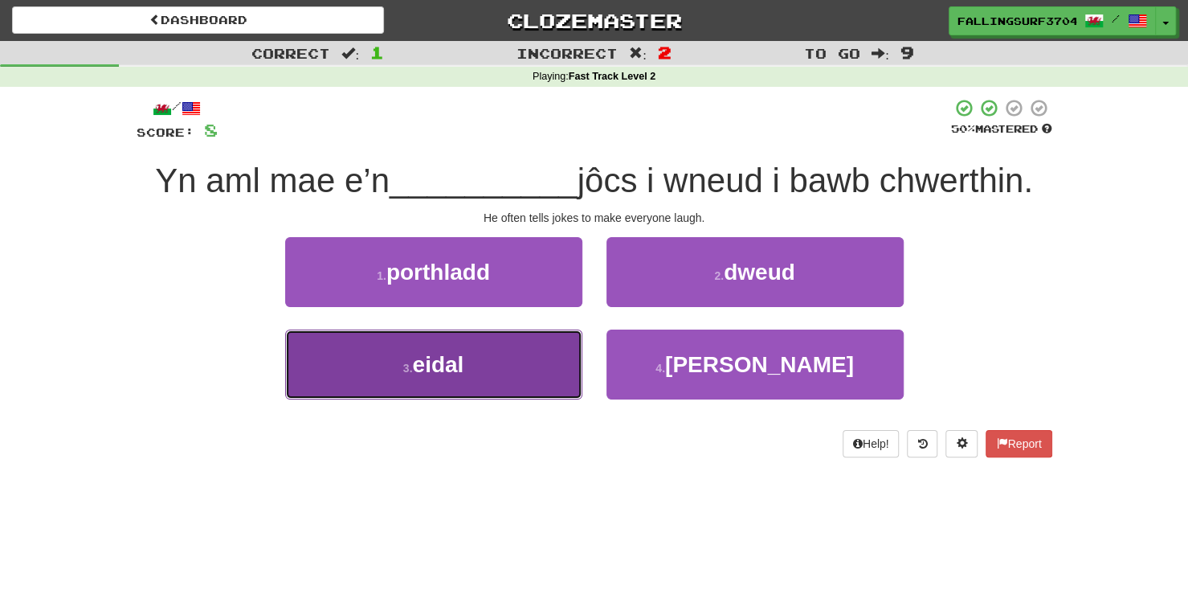
click at [452, 373] on span "eidal" at bounding box center [437, 364] width 51 height 25
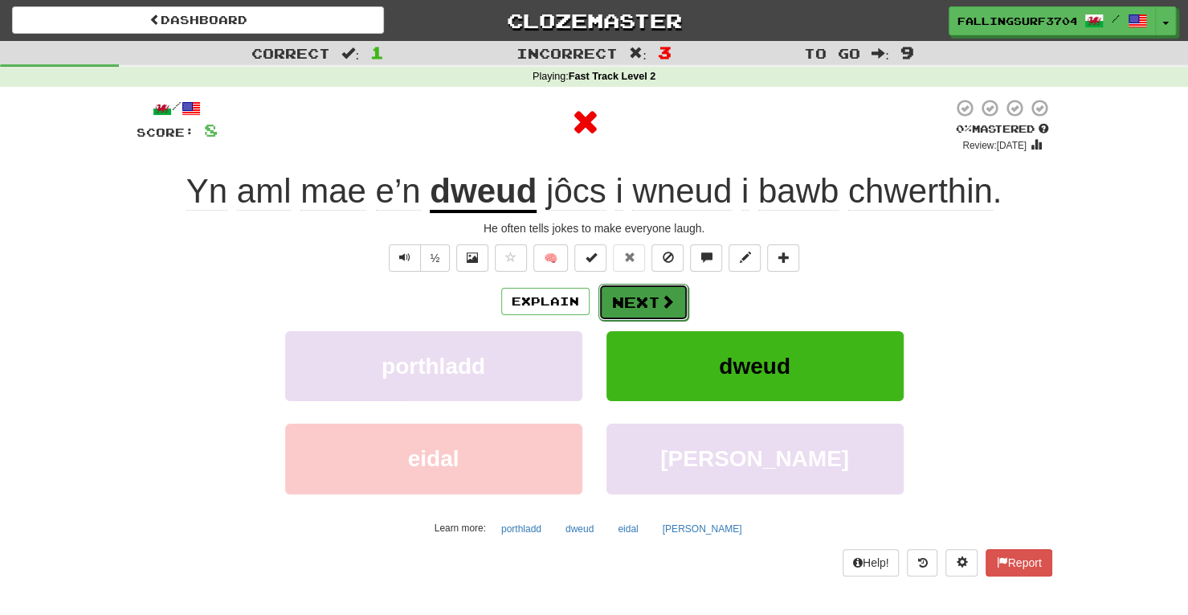
click at [636, 302] on button "Next" at bounding box center [644, 302] width 90 height 37
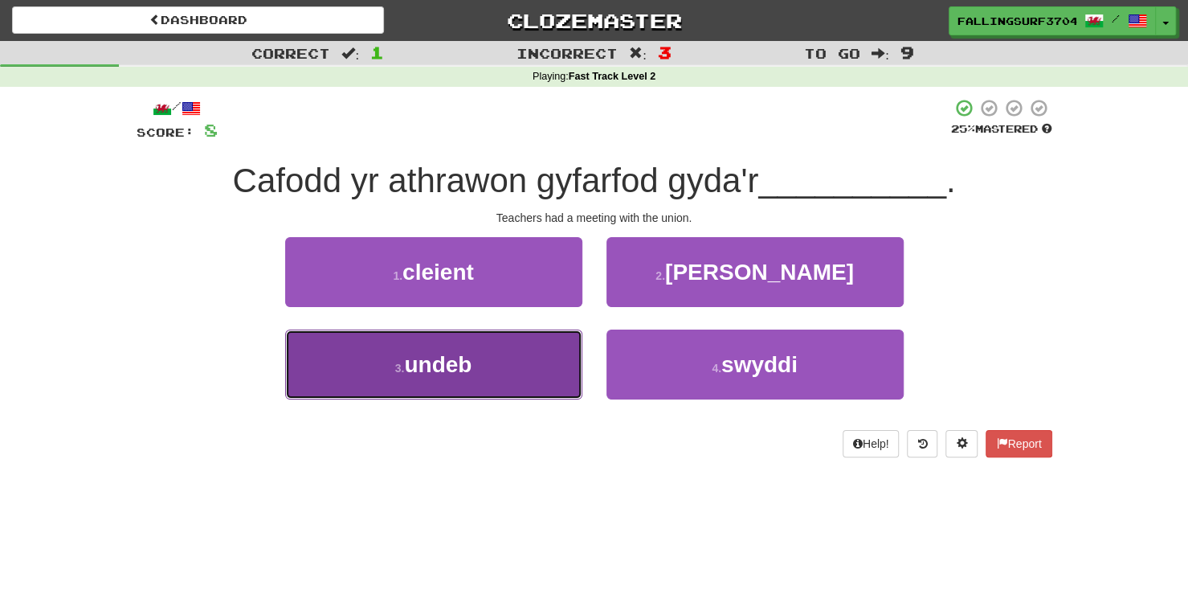
click at [445, 376] on button "3 . undeb" at bounding box center [433, 364] width 297 height 70
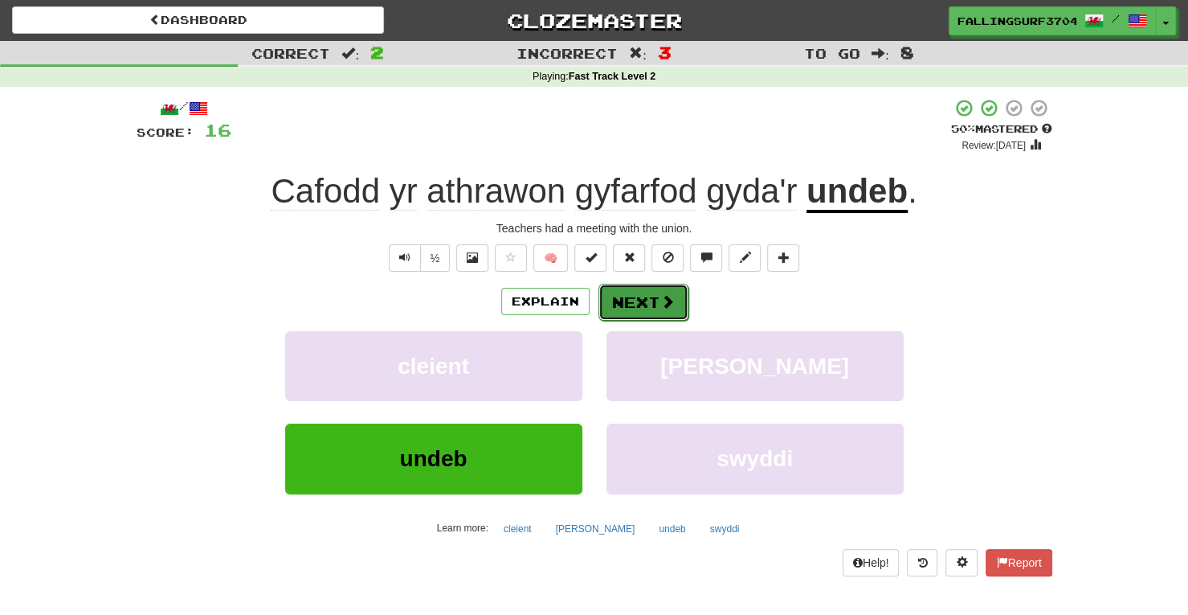
click at [654, 300] on button "Next" at bounding box center [644, 302] width 90 height 37
